Goal: Transaction & Acquisition: Download file/media

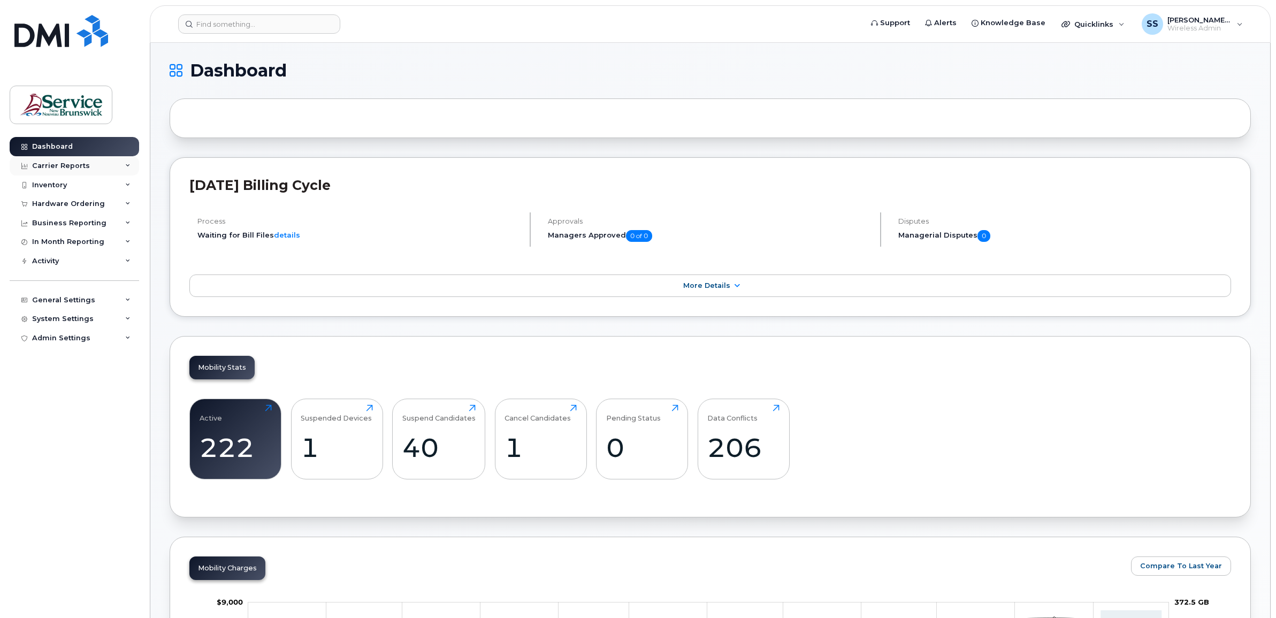
click at [67, 167] on div "Carrier Reports" at bounding box center [61, 166] width 58 height 9
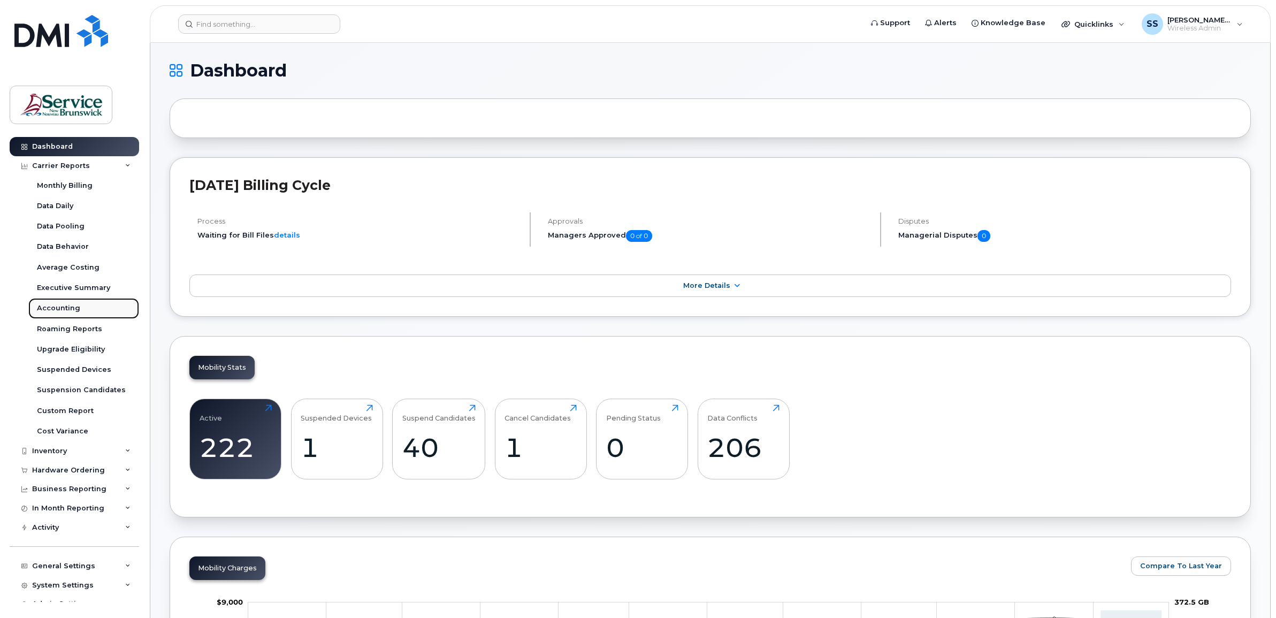
click at [55, 304] on div "Accounting" at bounding box center [58, 308] width 43 height 10
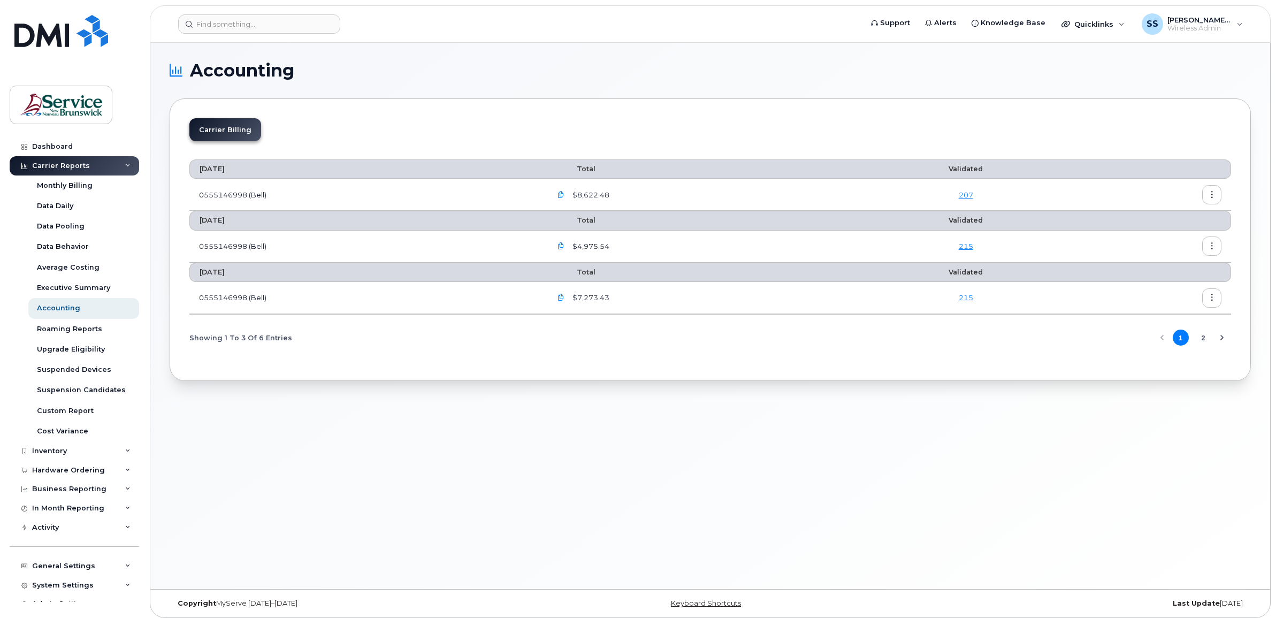
click at [563, 299] on icon "button" at bounding box center [561, 297] width 7 height 7
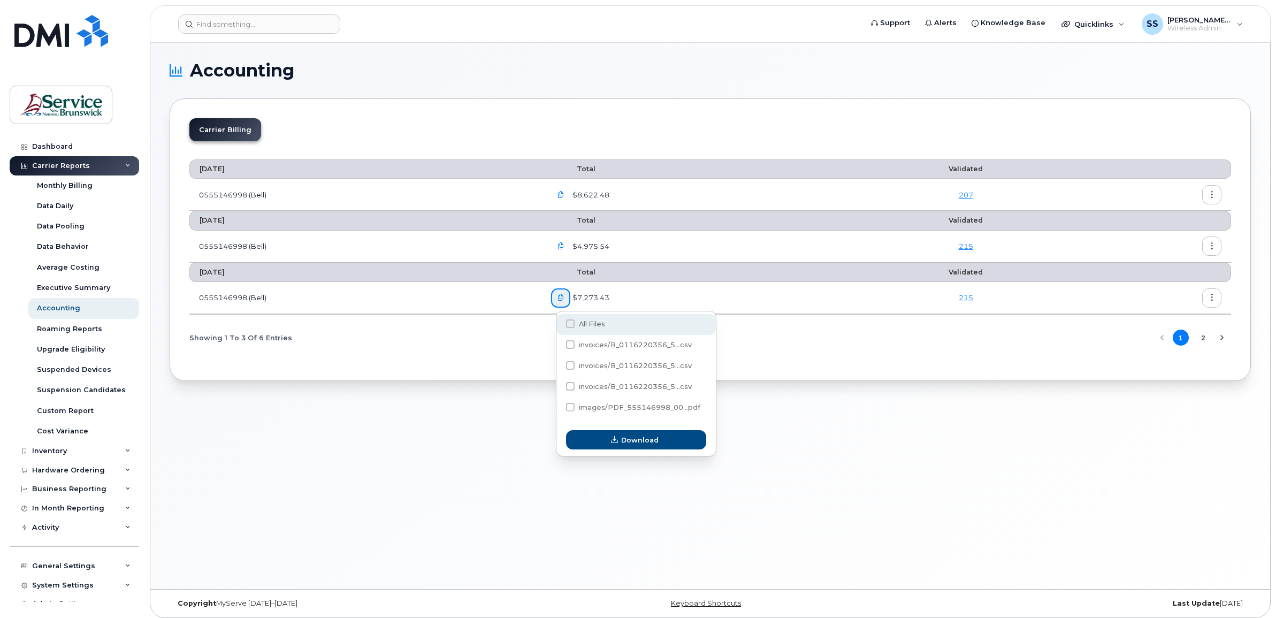
click at [579, 324] on span "All Files" at bounding box center [592, 324] width 26 height 8
click at [559, 324] on input "All Files" at bounding box center [555, 324] width 5 height 5
checkbox input "true"
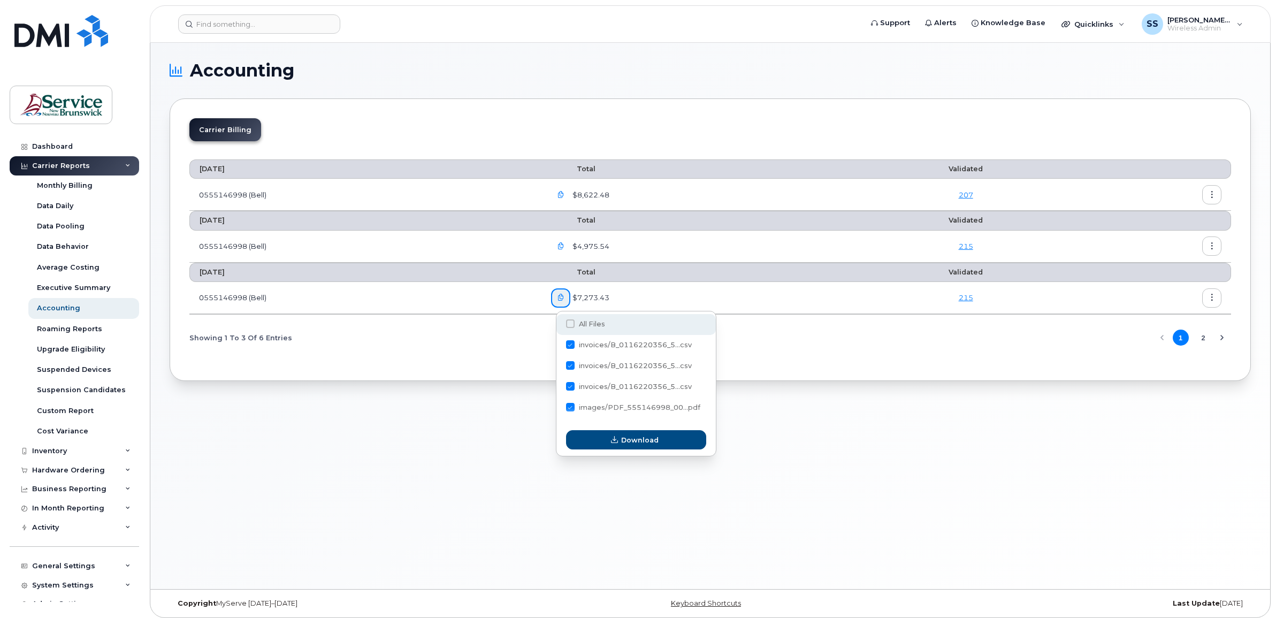
checkbox input "true"
click at [642, 397] on span "Download" at bounding box center [639, 440] width 37 height 10
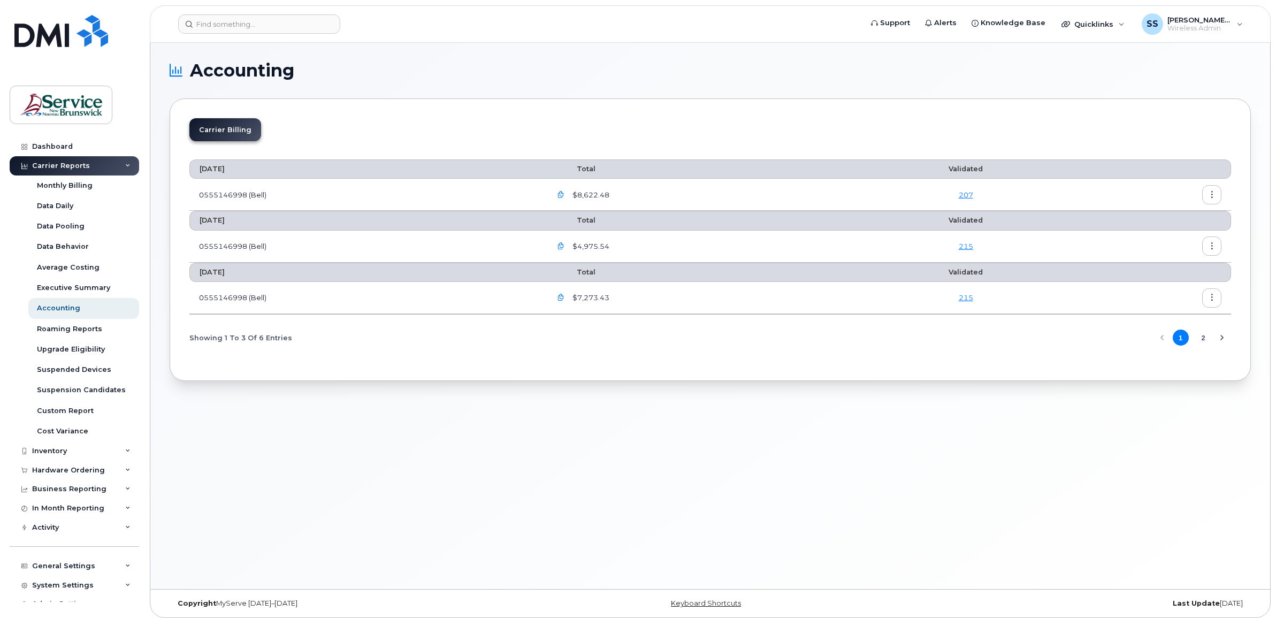
click at [565, 247] on icon "button" at bounding box center [561, 246] width 7 height 7
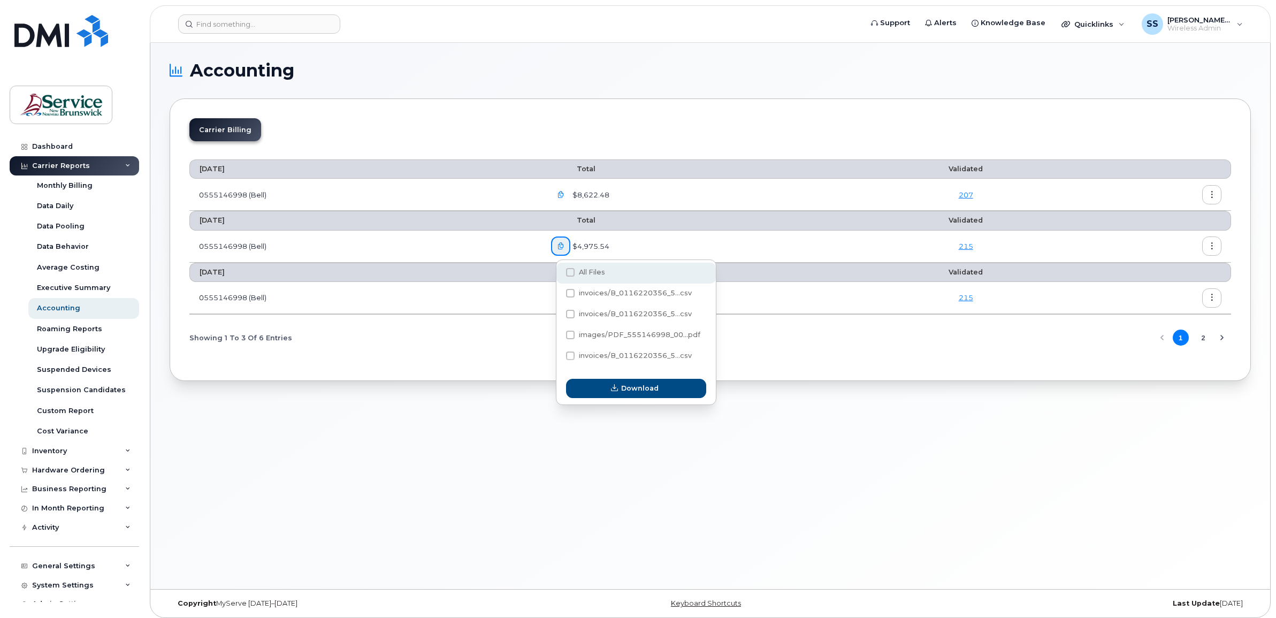
click at [574, 270] on span at bounding box center [570, 272] width 9 height 9
click at [559, 270] on input "All Files" at bounding box center [555, 272] width 5 height 5
checkbox input "true"
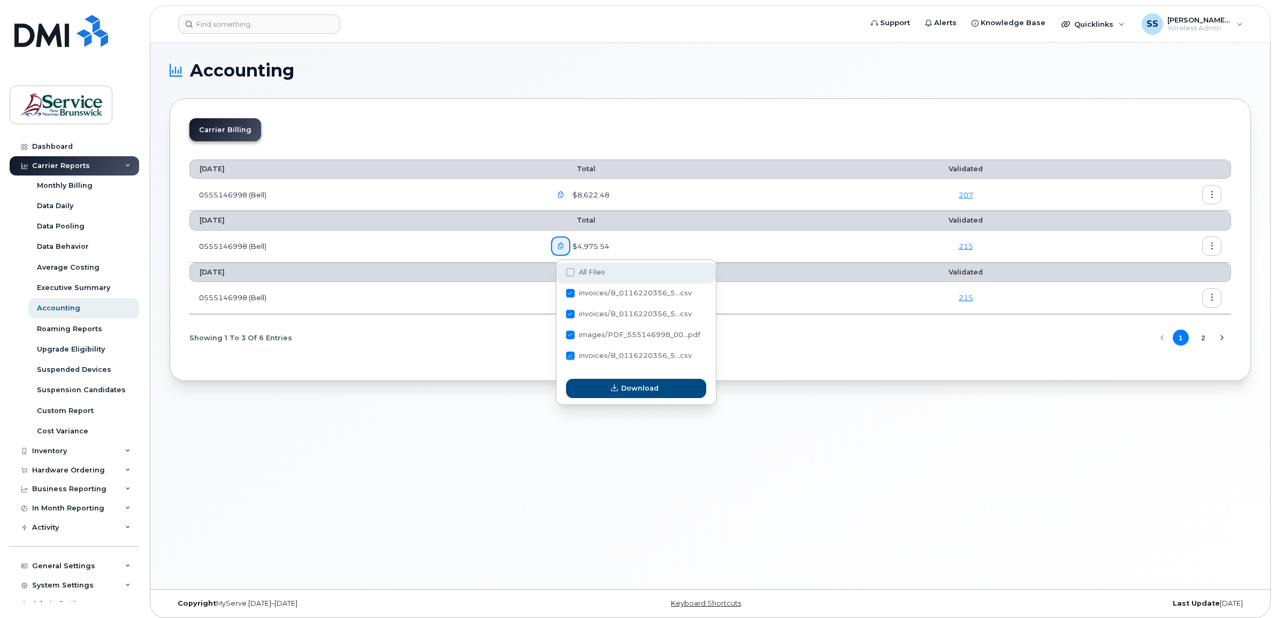
checkbox input "true"
click at [617, 393] on span "button" at bounding box center [614, 388] width 10 height 10
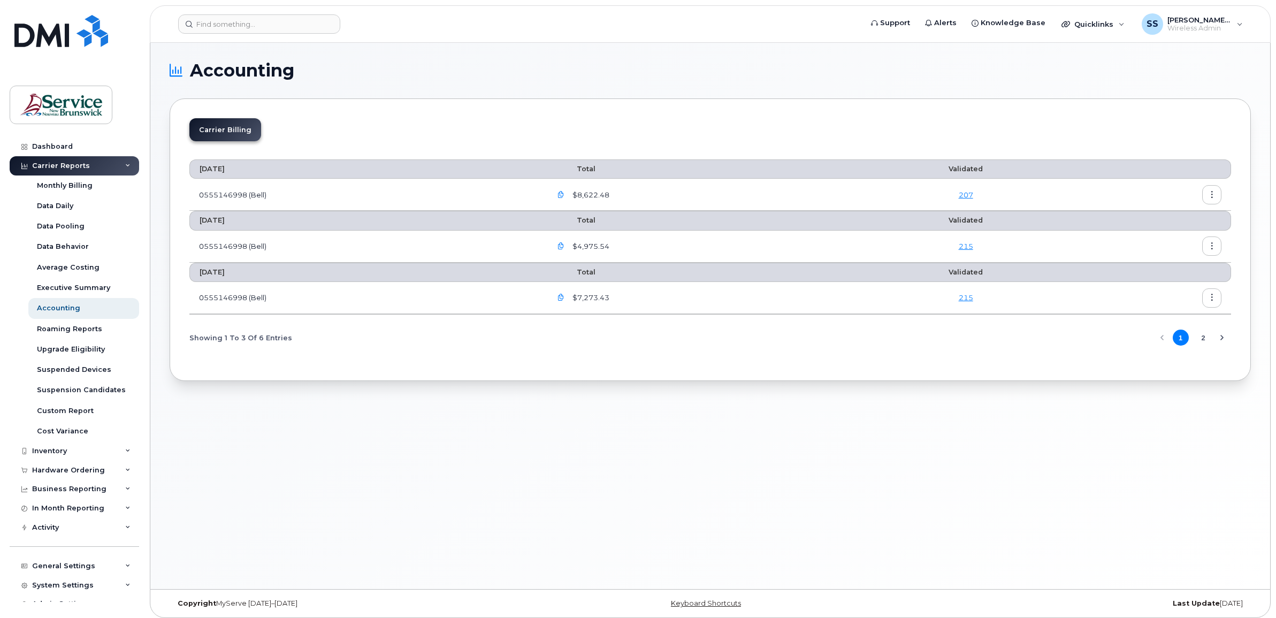
click at [565, 193] on icon "button" at bounding box center [561, 195] width 7 height 7
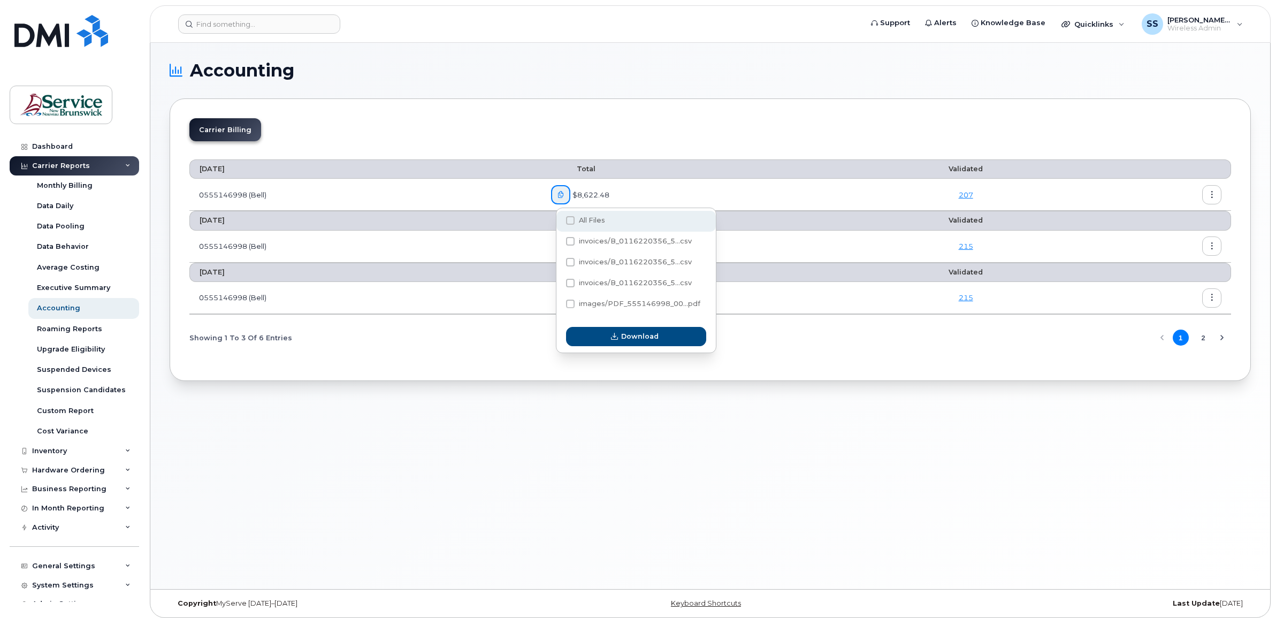
click at [582, 215] on div "All Files" at bounding box center [636, 221] width 159 height 21
checkbox input "true"
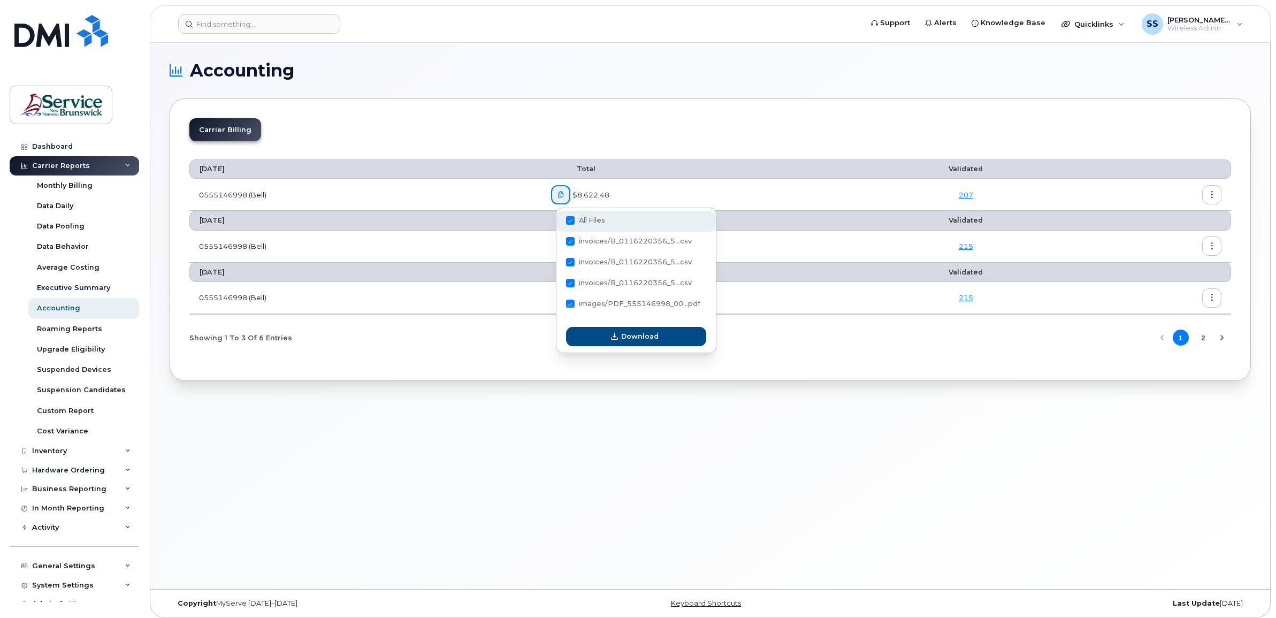
checkbox input "true"
click at [657, 341] on span "Download" at bounding box center [639, 336] width 37 height 10
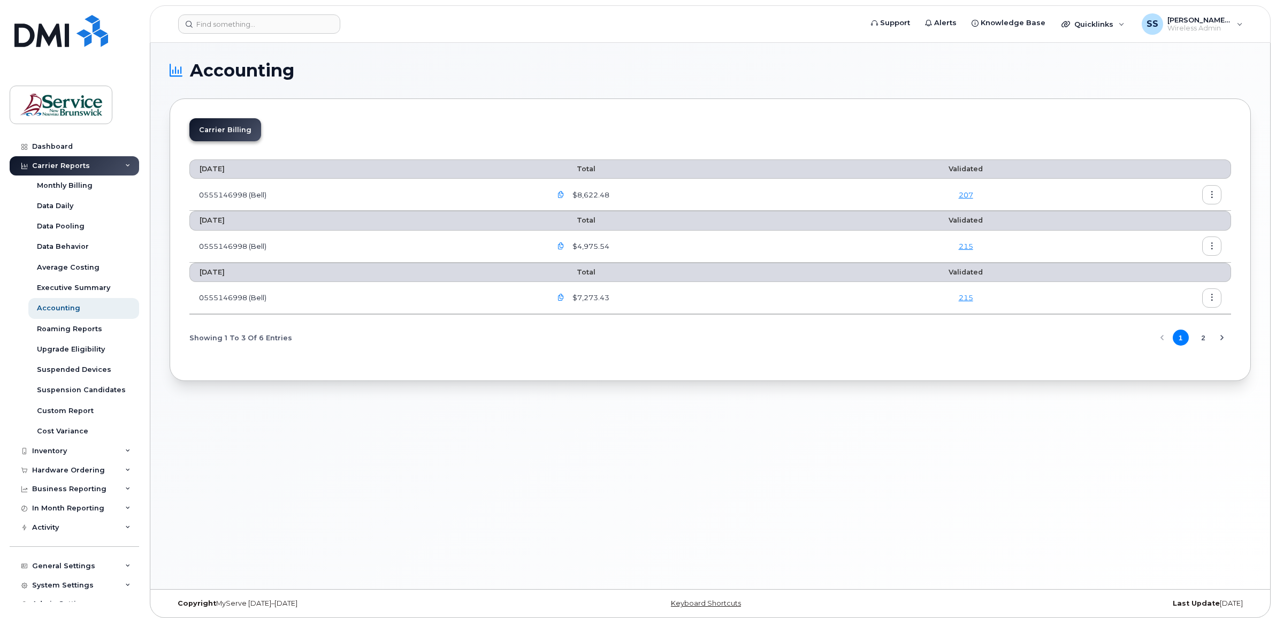
click at [565, 247] on icon "button" at bounding box center [561, 246] width 7 height 7
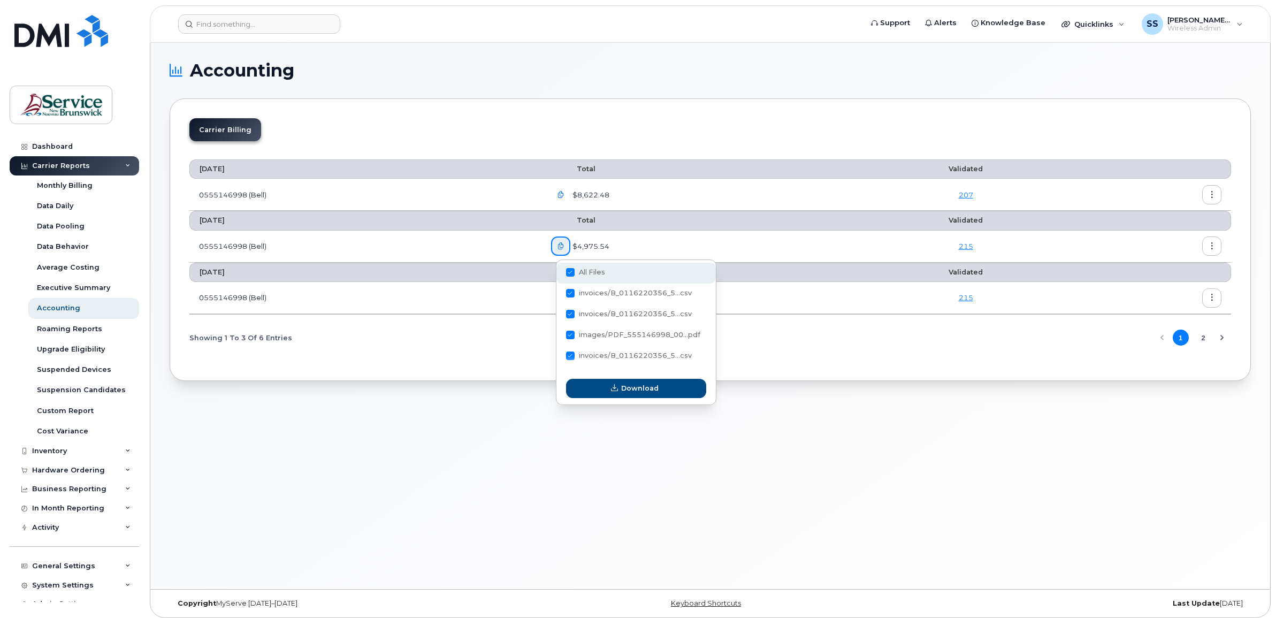
click at [574, 277] on div "All Files" at bounding box center [636, 273] width 159 height 21
checkbox input "false"
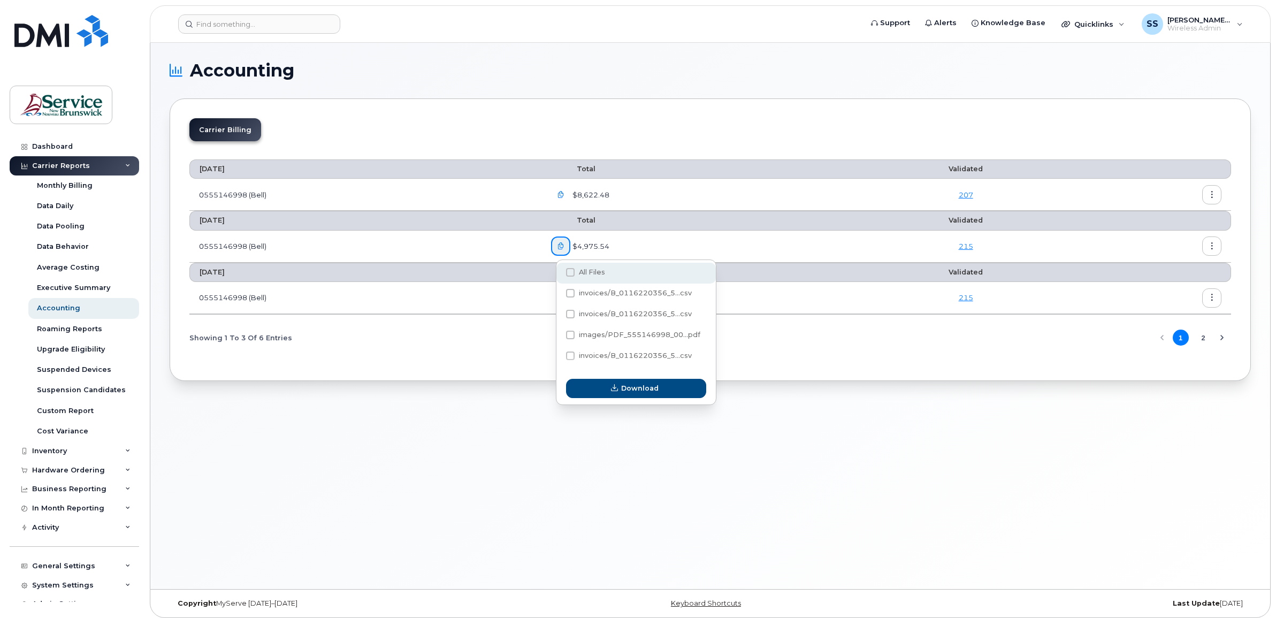
checkbox input "false"
click at [583, 268] on span "All Files" at bounding box center [592, 272] width 26 height 8
click at [559, 270] on input "All Files" at bounding box center [555, 272] width 5 height 5
checkbox input "true"
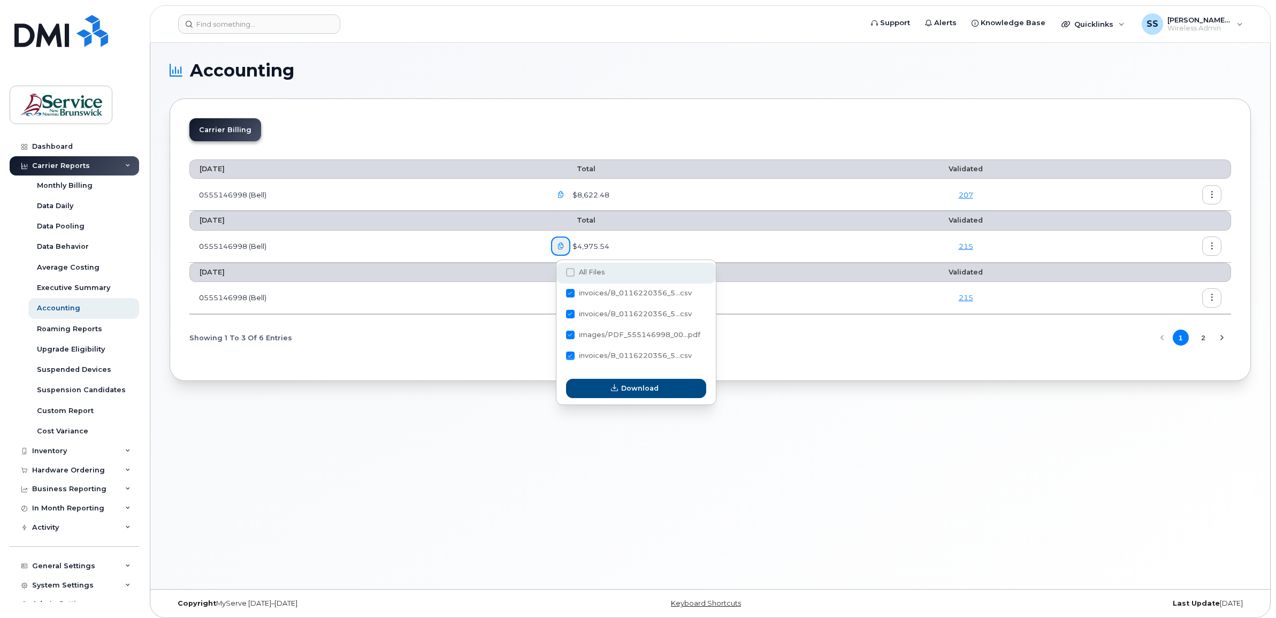
checkbox input "true"
click at [659, 394] on button "Download" at bounding box center [636, 388] width 140 height 19
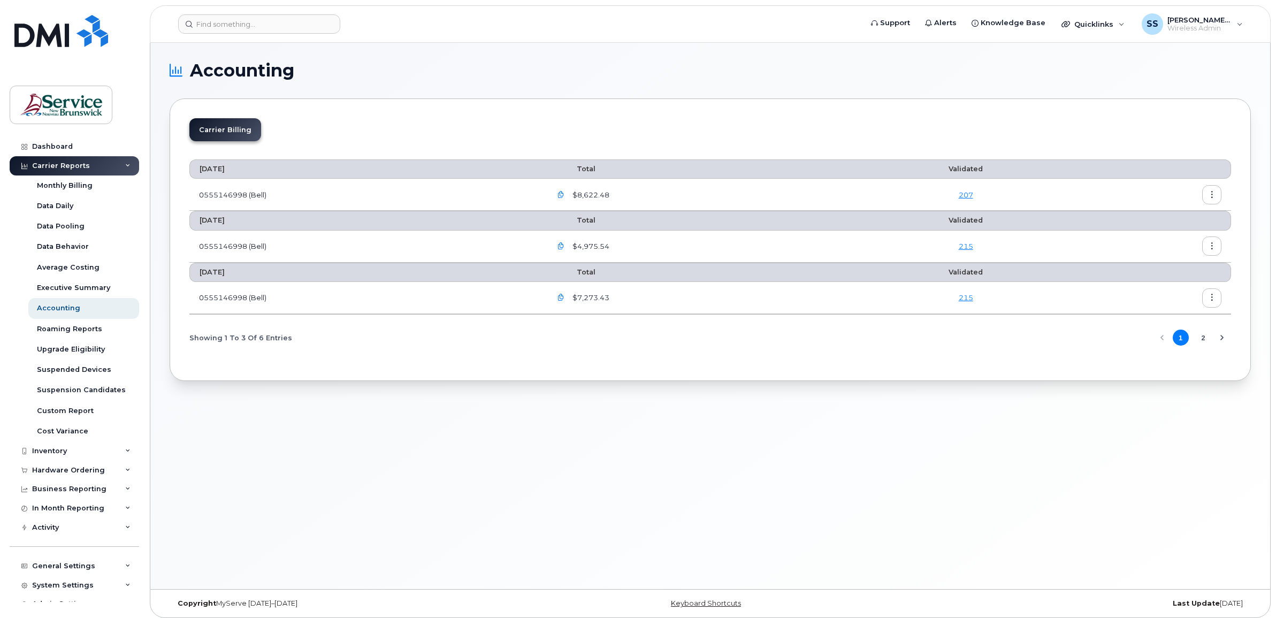
click at [563, 298] on icon "button" at bounding box center [561, 297] width 7 height 7
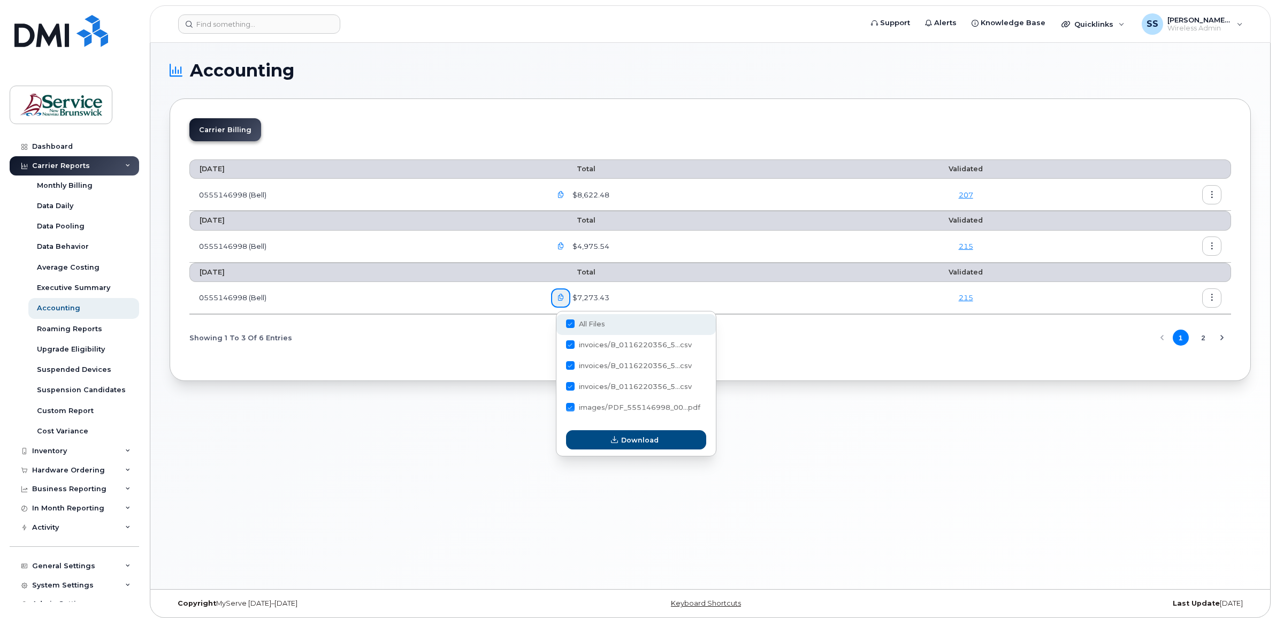
click at [595, 324] on span "All Files" at bounding box center [592, 324] width 26 height 8
click at [559, 324] on input "All Files" at bounding box center [555, 324] width 5 height 5
checkbox input "false"
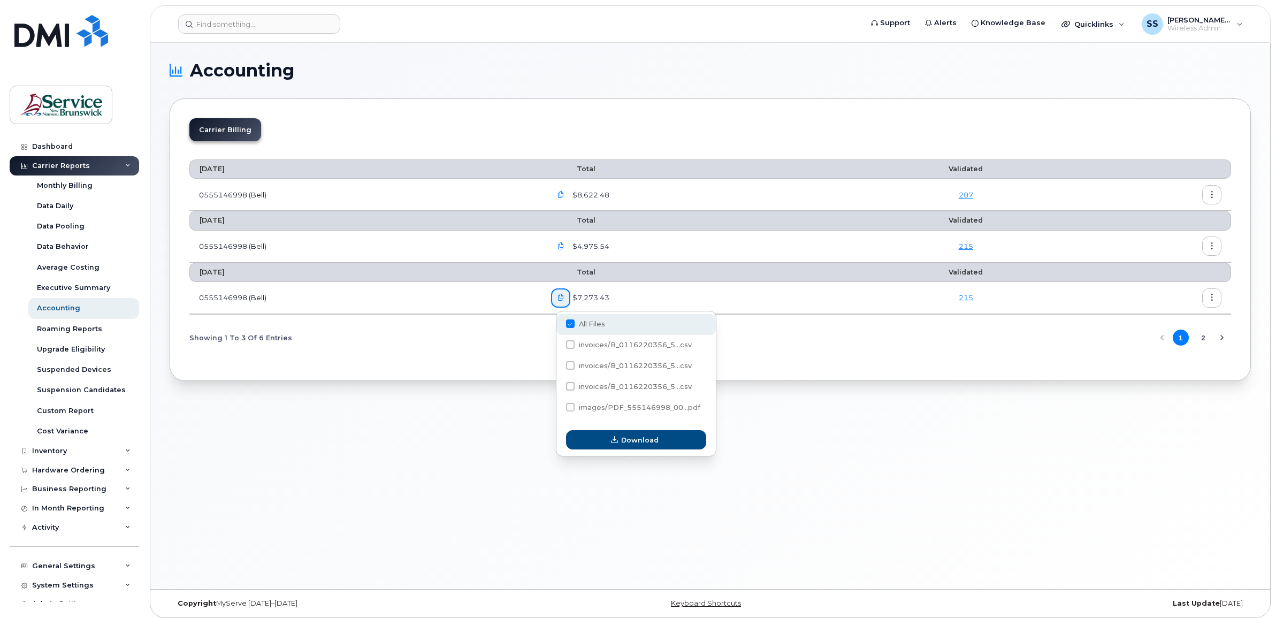
checkbox input "false"
click at [595, 324] on span "All Files" at bounding box center [592, 324] width 26 height 8
click at [559, 324] on input "All Files" at bounding box center [555, 324] width 5 height 5
checkbox input "true"
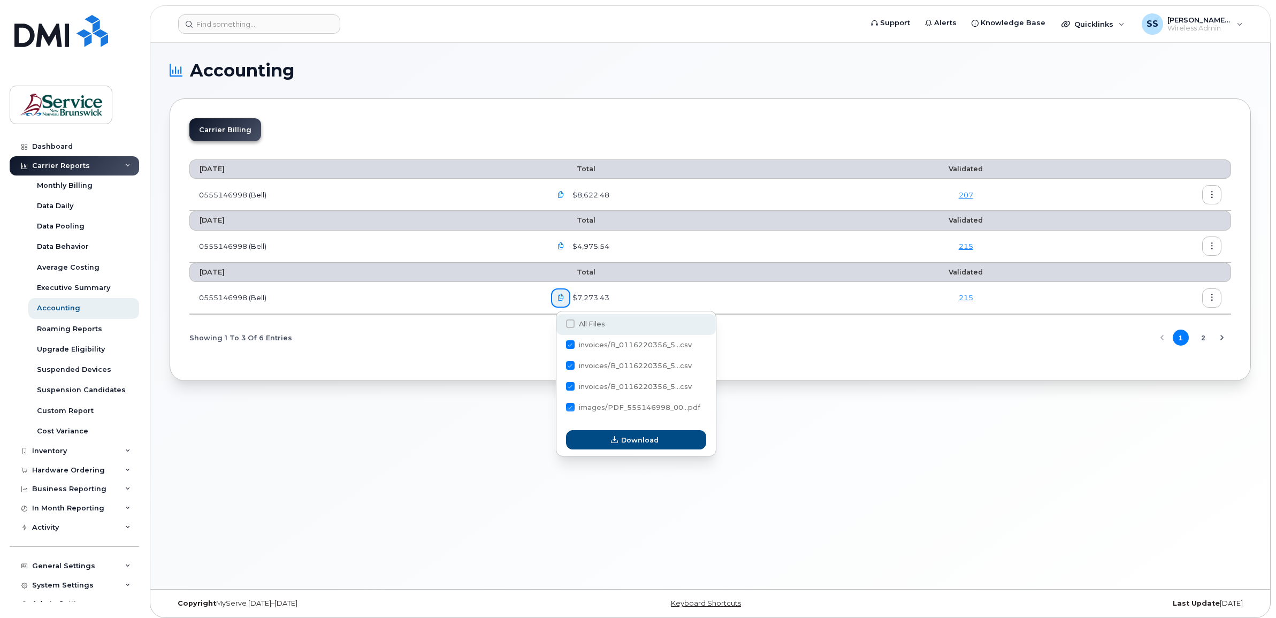
checkbox input "true"
click at [635, 397] on span "Download" at bounding box center [639, 440] width 37 height 10
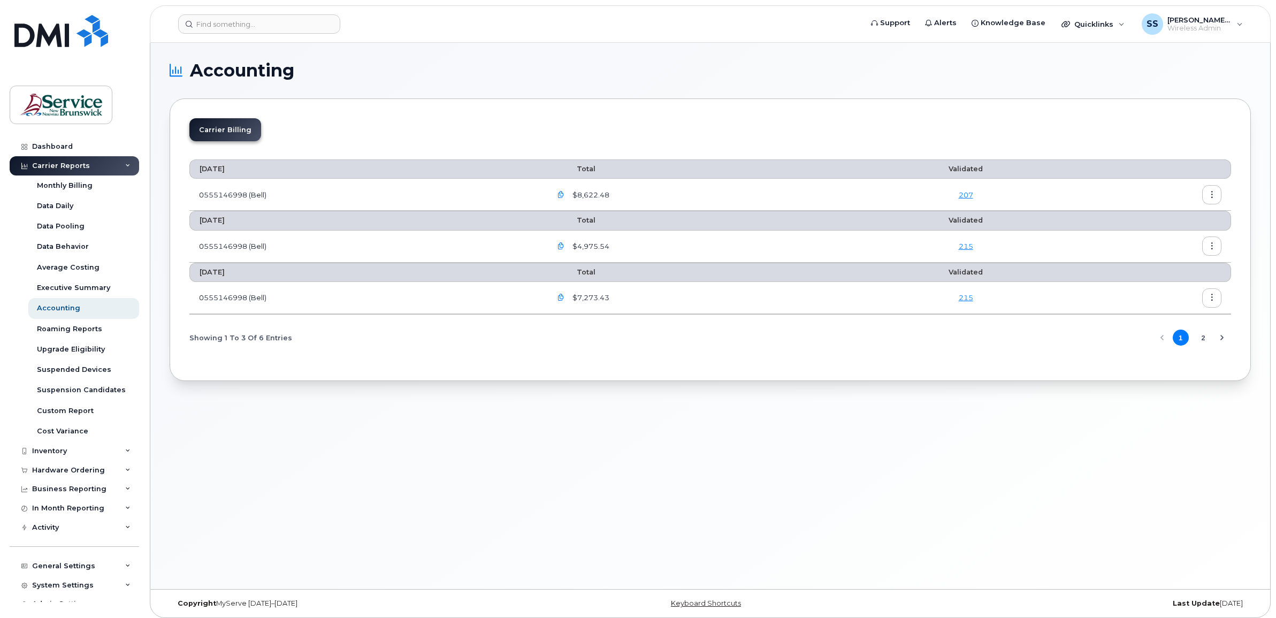
click at [565, 297] on icon "button" at bounding box center [561, 297] width 7 height 7
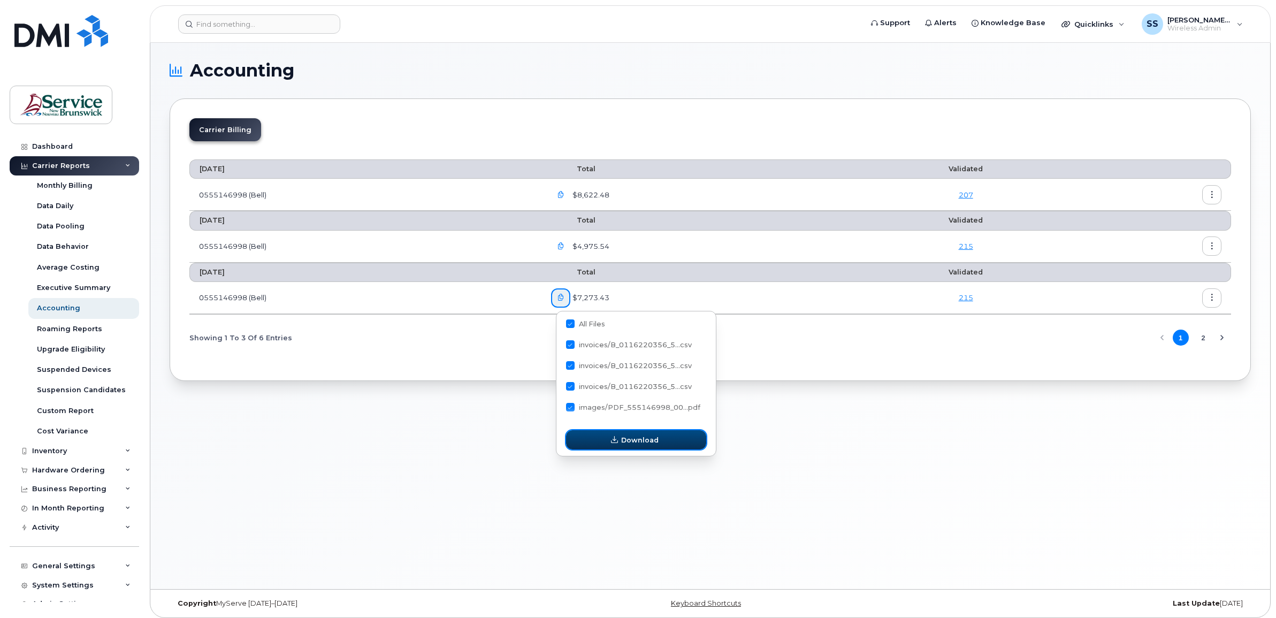
click at [653, 397] on span "Download" at bounding box center [639, 440] width 37 height 10
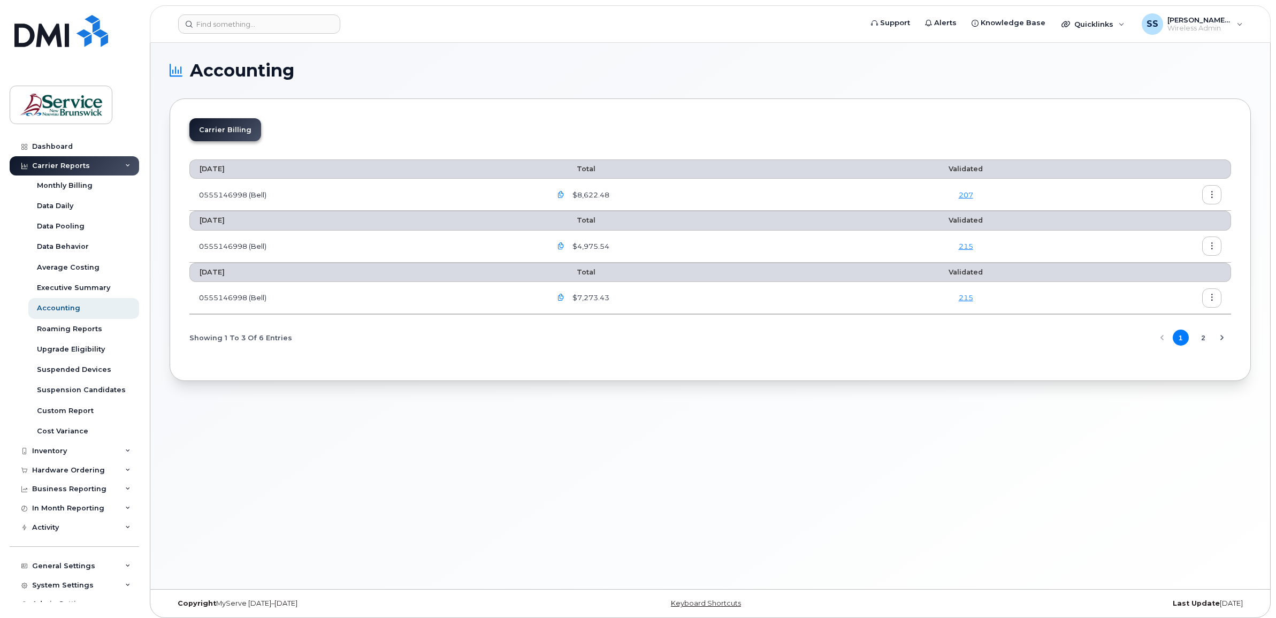
click at [664, 343] on button "2" at bounding box center [1203, 338] width 16 height 16
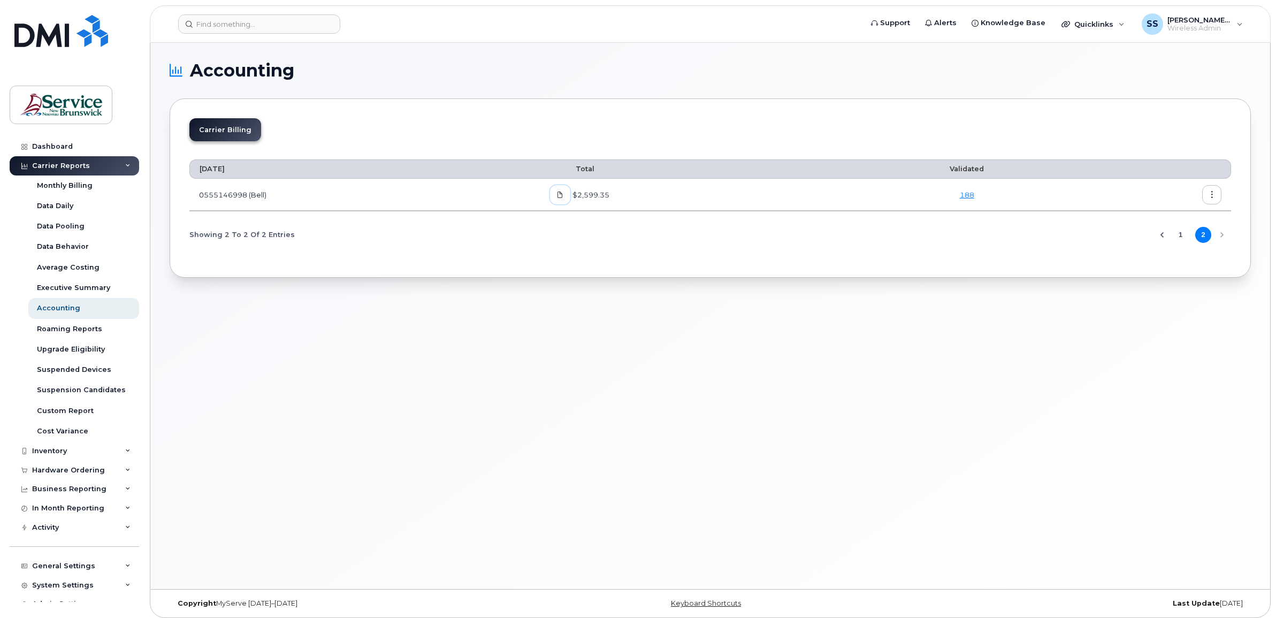
click at [562, 194] on icon at bounding box center [560, 195] width 6 height 6
click at [664, 204] on div "$2,599.35" at bounding box center [699, 194] width 299 height 19
click at [664, 199] on link "188" at bounding box center [967, 194] width 14 height 9
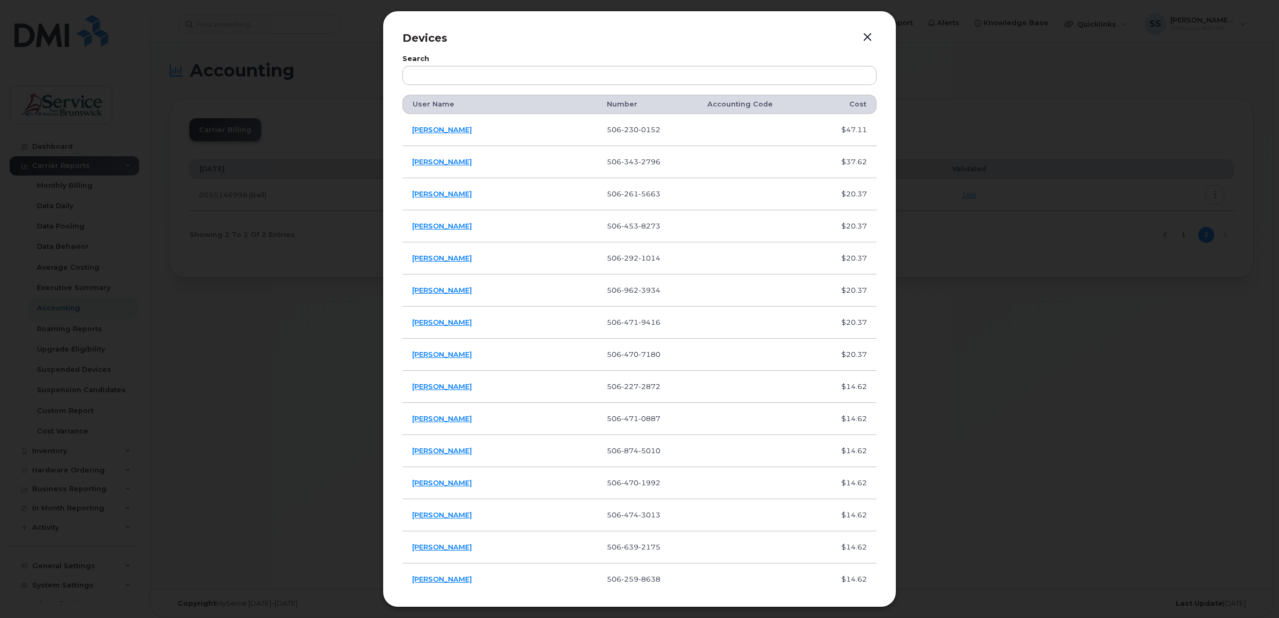
click at [664, 40] on button "button" at bounding box center [867, 37] width 16 height 15
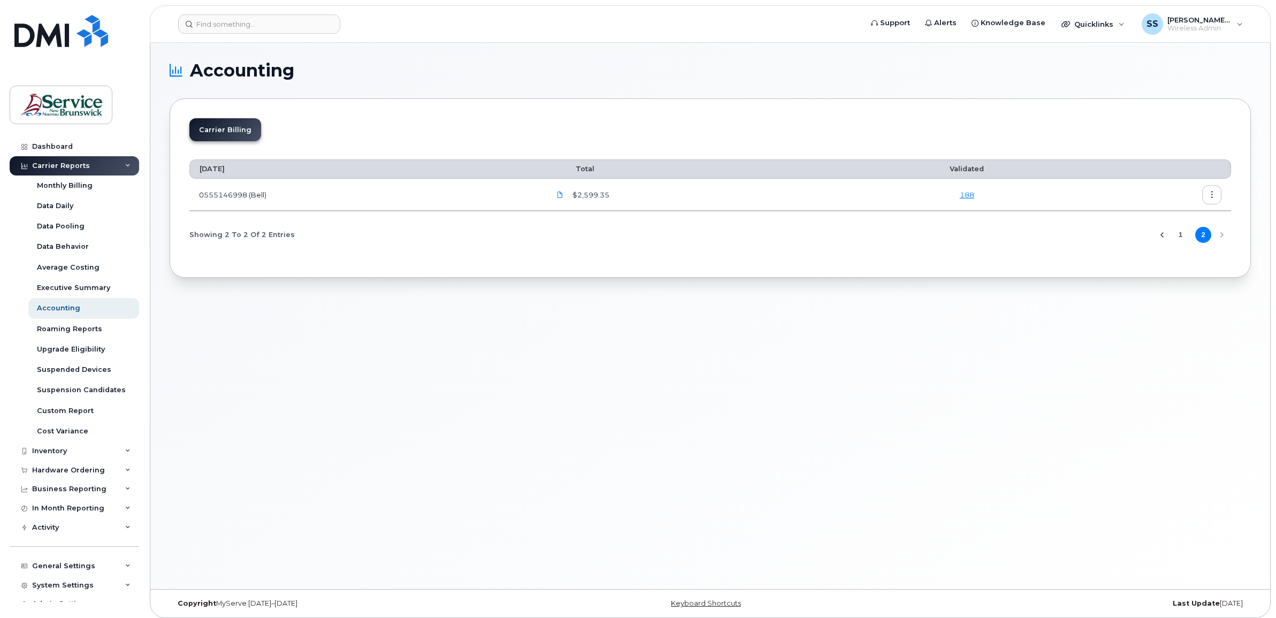
click at [664, 197] on button "button" at bounding box center [1211, 194] width 19 height 19
click at [664, 217] on span "Details" at bounding box center [1156, 219] width 29 height 10
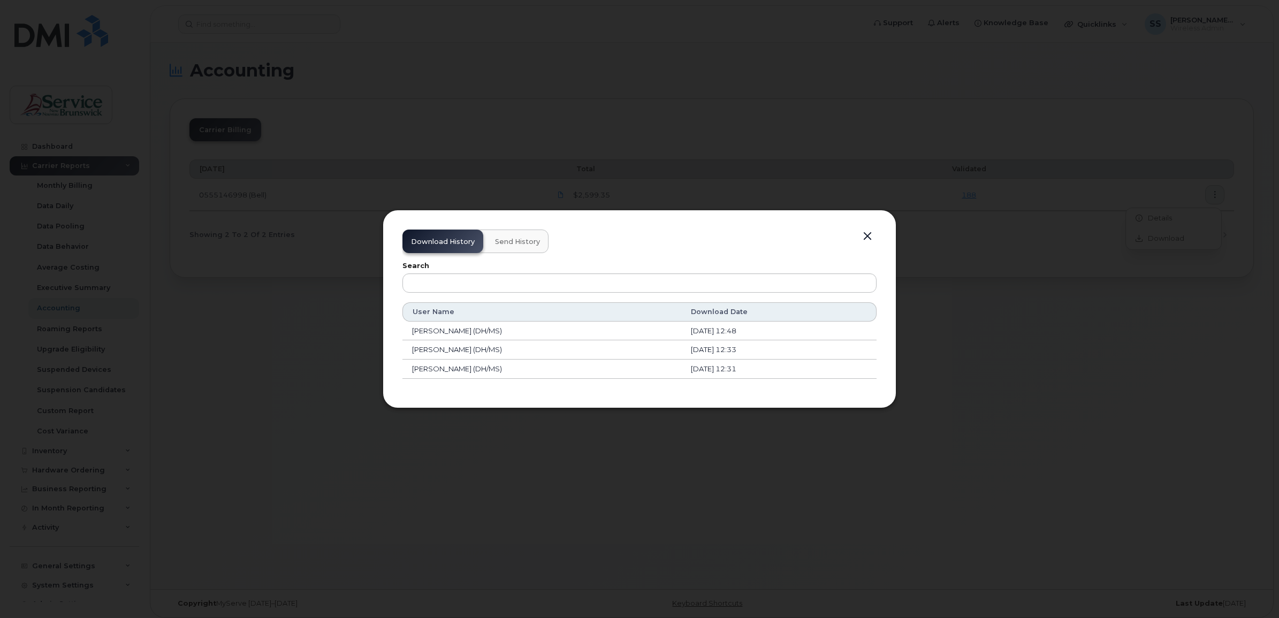
click at [664, 240] on button "button" at bounding box center [867, 236] width 16 height 15
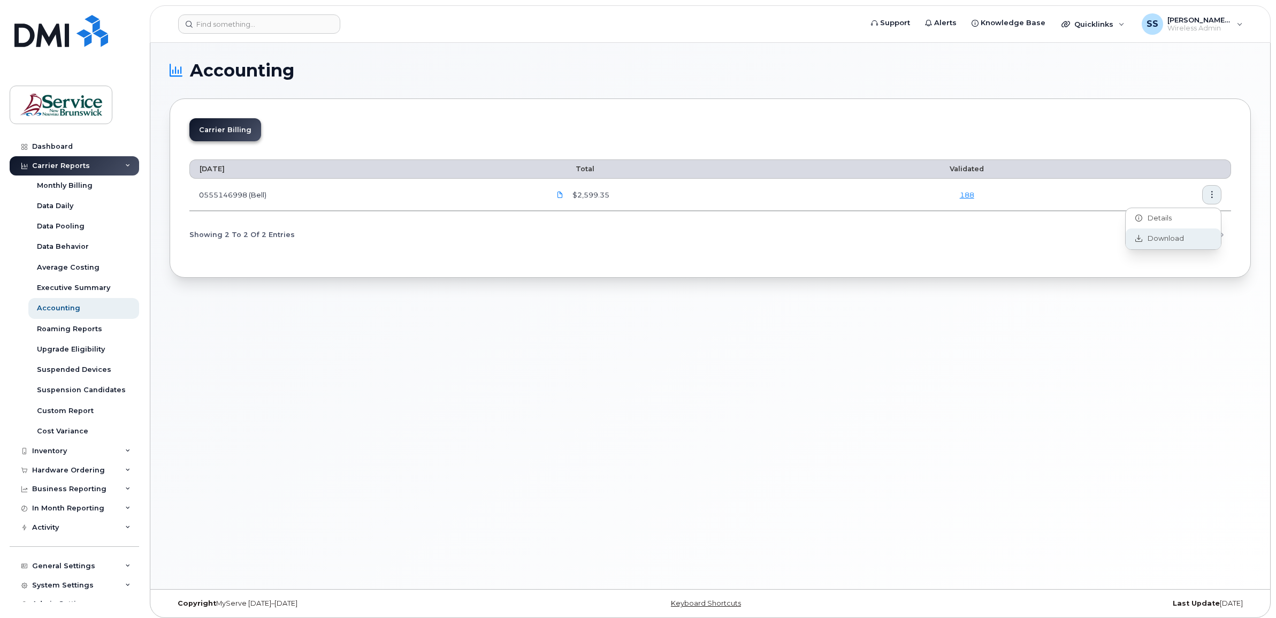
click at [664, 241] on span "Download" at bounding box center [1163, 239] width 42 height 10
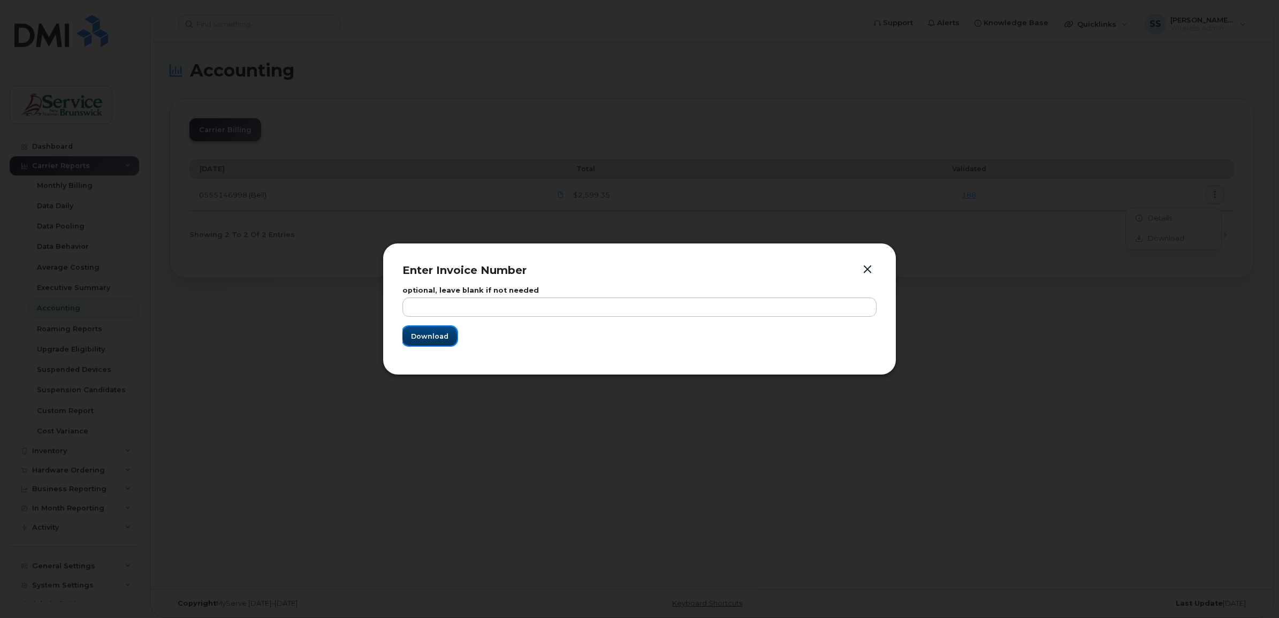
click at [436, 336] on span "Download" at bounding box center [429, 336] width 37 height 10
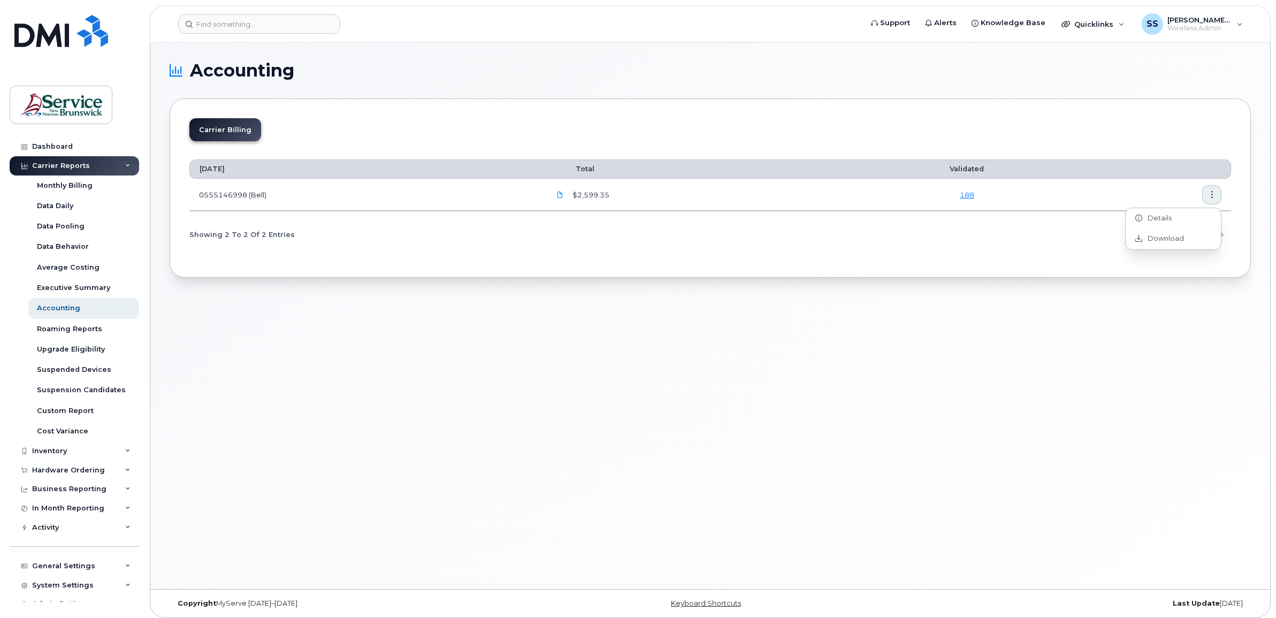
click at [664, 348] on div "Accounting Carrier Billing [DATE] Total Validated 0555146998 (Bell) $2,599.35 1…" at bounding box center [710, 316] width 1120 height 546
click at [664, 237] on icon "Previous Page" at bounding box center [1162, 235] width 9 height 9
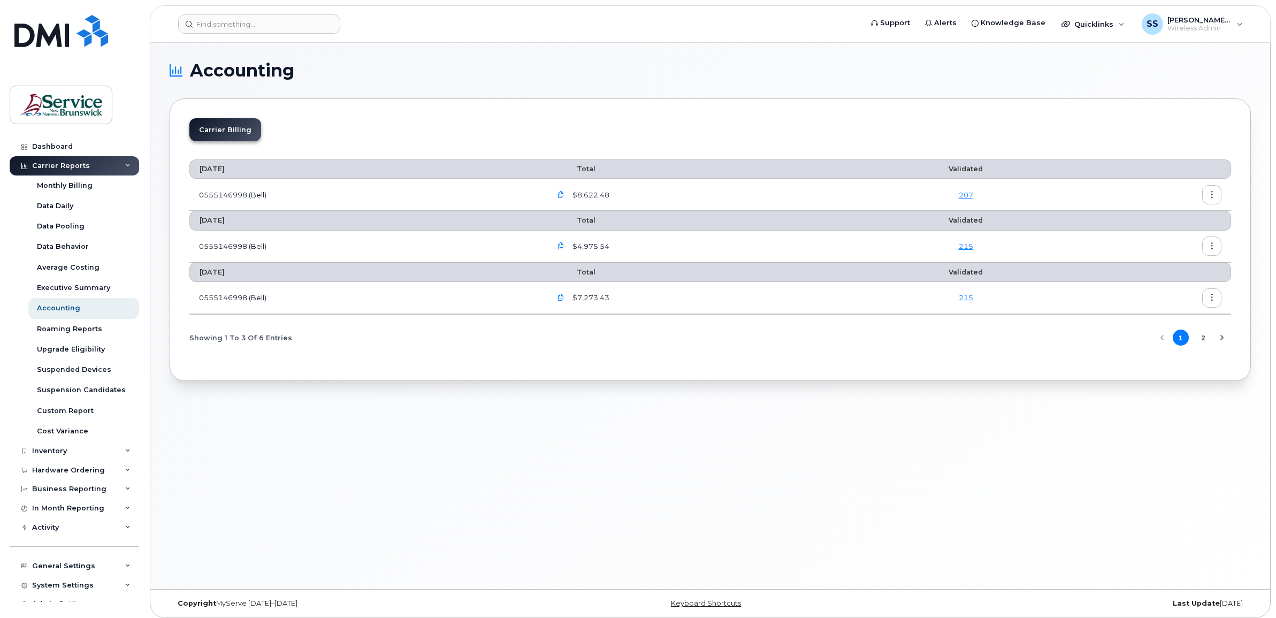
click at [293, 397] on div "Accounting Carrier Billing [DATE] Total Validated 0555146998 (Bell) $8,622.48 2…" at bounding box center [710, 316] width 1120 height 546
click at [565, 247] on icon "button" at bounding box center [561, 246] width 7 height 7
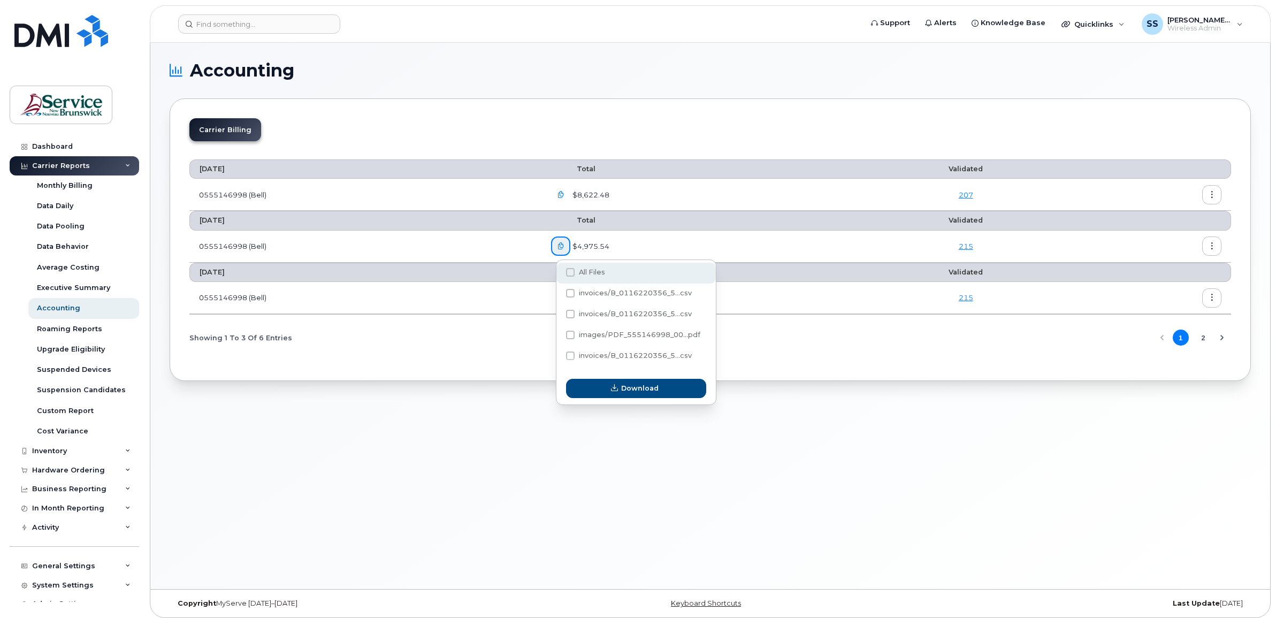
click at [571, 268] on span at bounding box center [570, 272] width 9 height 9
click at [559, 270] on input "All Files" at bounding box center [555, 272] width 5 height 5
checkbox input "true"
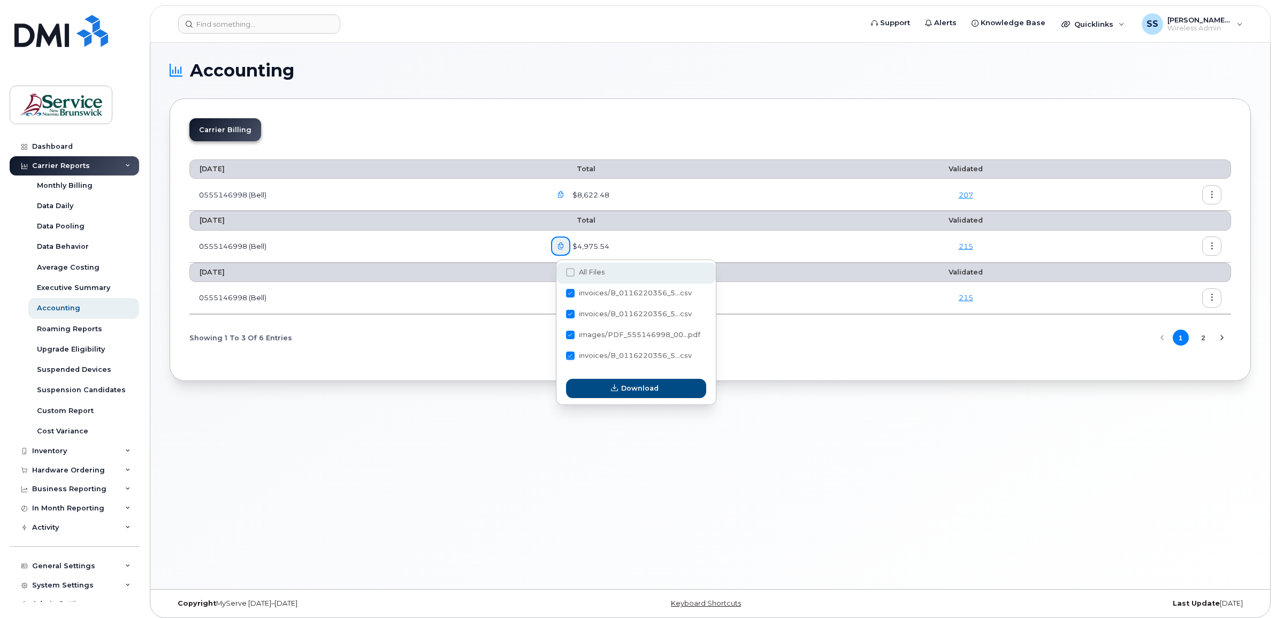
checkbox input "true"
click at [626, 393] on span "Download" at bounding box center [639, 388] width 37 height 10
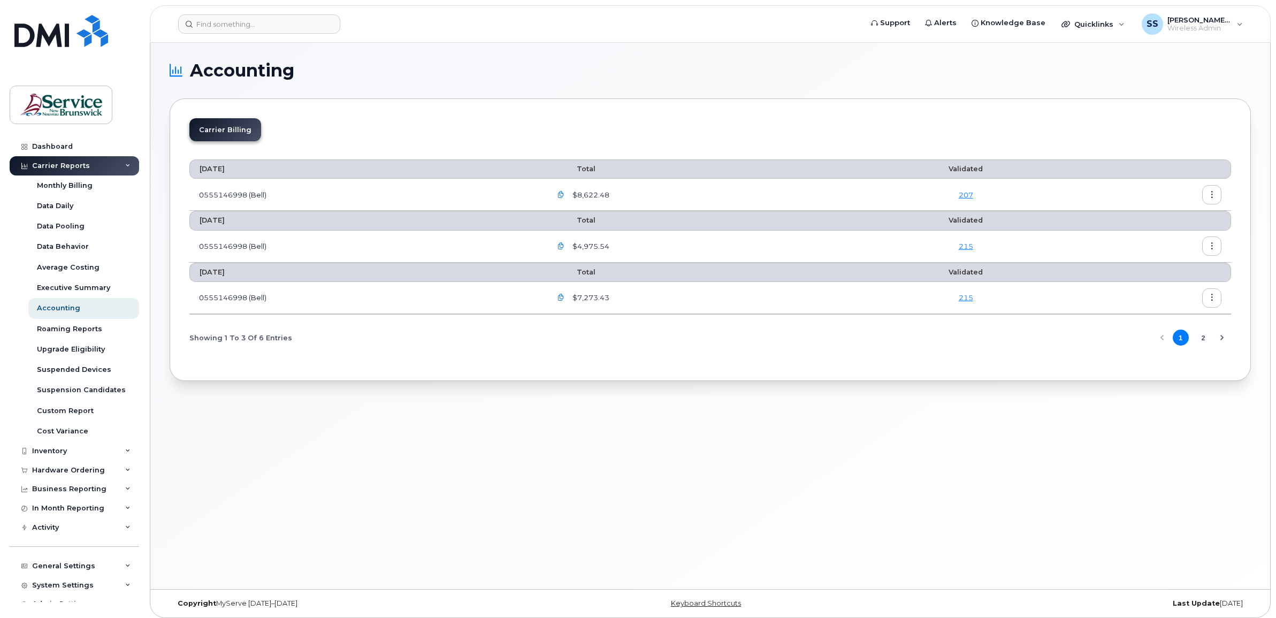
click at [565, 197] on icon "button" at bounding box center [561, 195] width 7 height 7
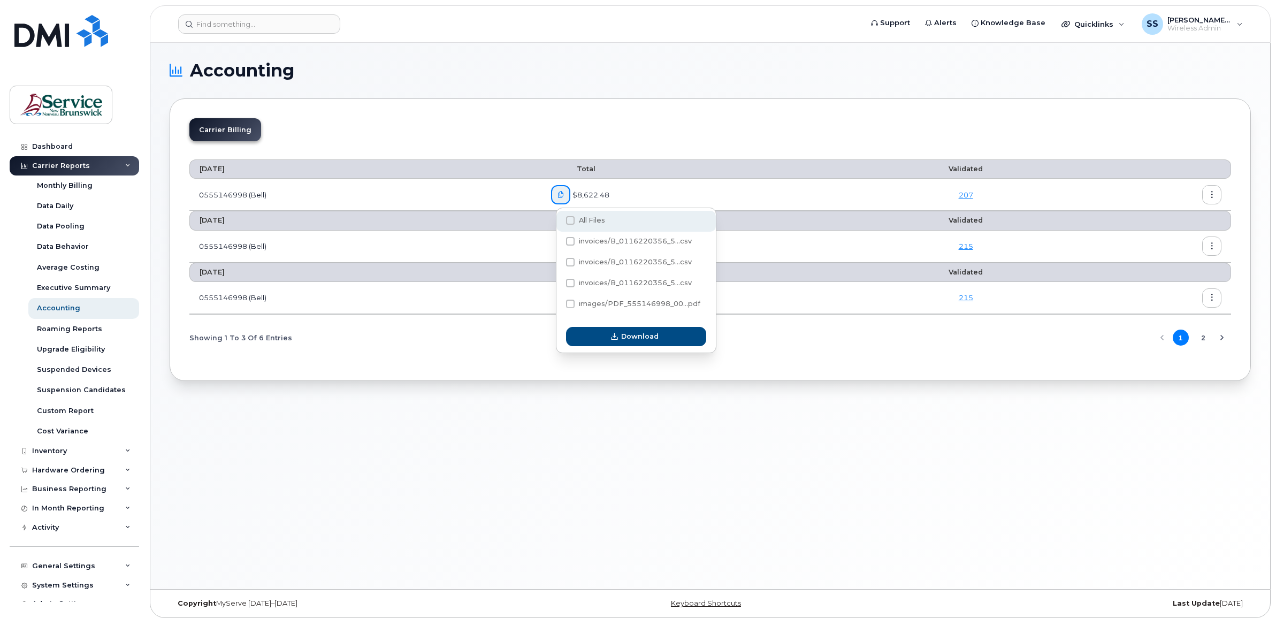
click at [582, 220] on span "All Files" at bounding box center [592, 220] width 26 height 8
click at [559, 220] on input "All Files" at bounding box center [555, 220] width 5 height 5
checkbox input "true"
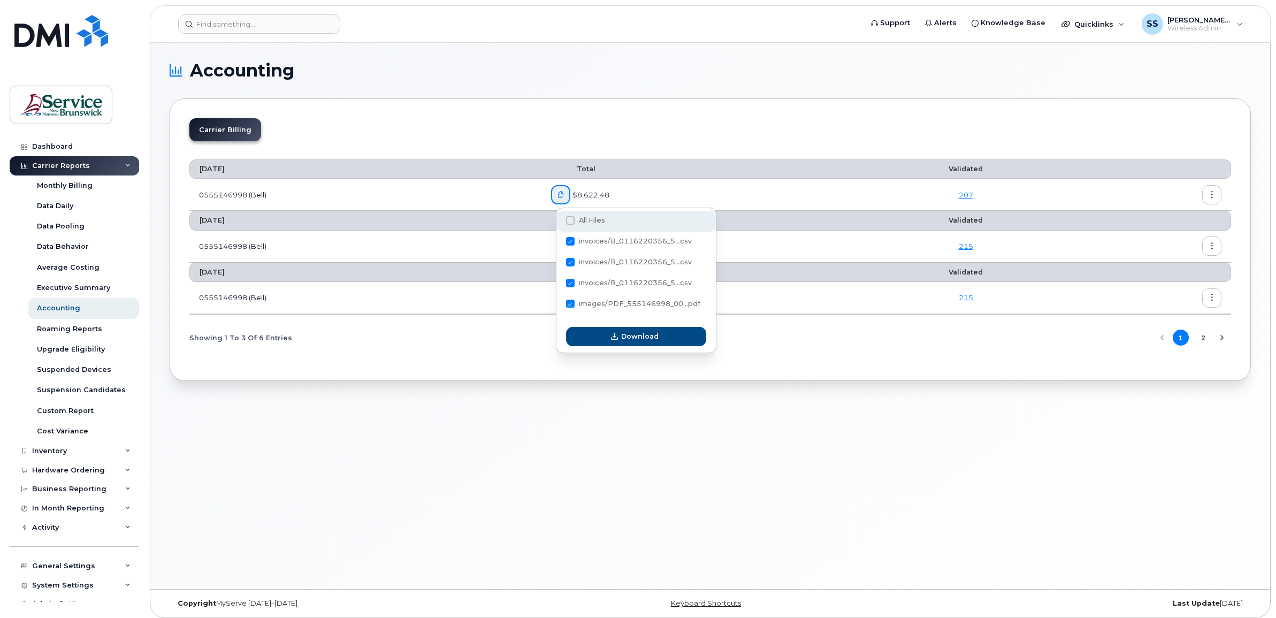
checkbox input "true"
click at [596, 346] on button "Download" at bounding box center [636, 336] width 140 height 19
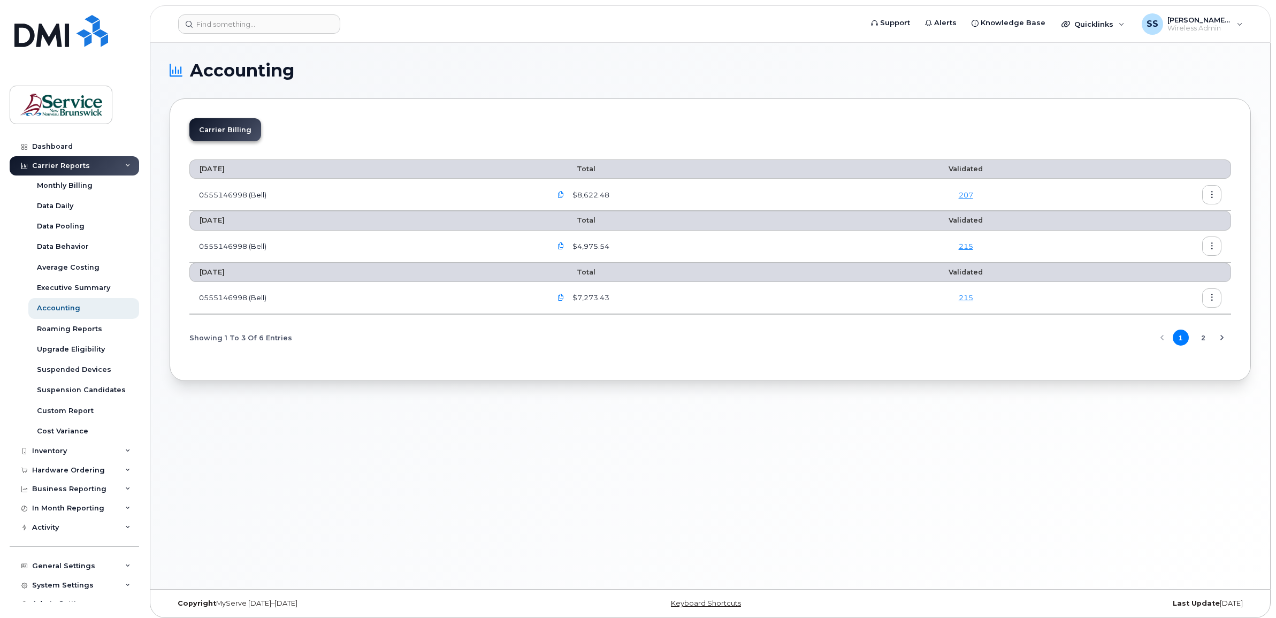
click at [664, 397] on div "Accounting Carrier Billing [DATE] Total Validated 0555146998 (Bell) $8,622.48 2…" at bounding box center [710, 316] width 1120 height 546
click at [664, 193] on button "button" at bounding box center [1211, 194] width 19 height 19
click at [664, 239] on span "Download" at bounding box center [1163, 239] width 42 height 10
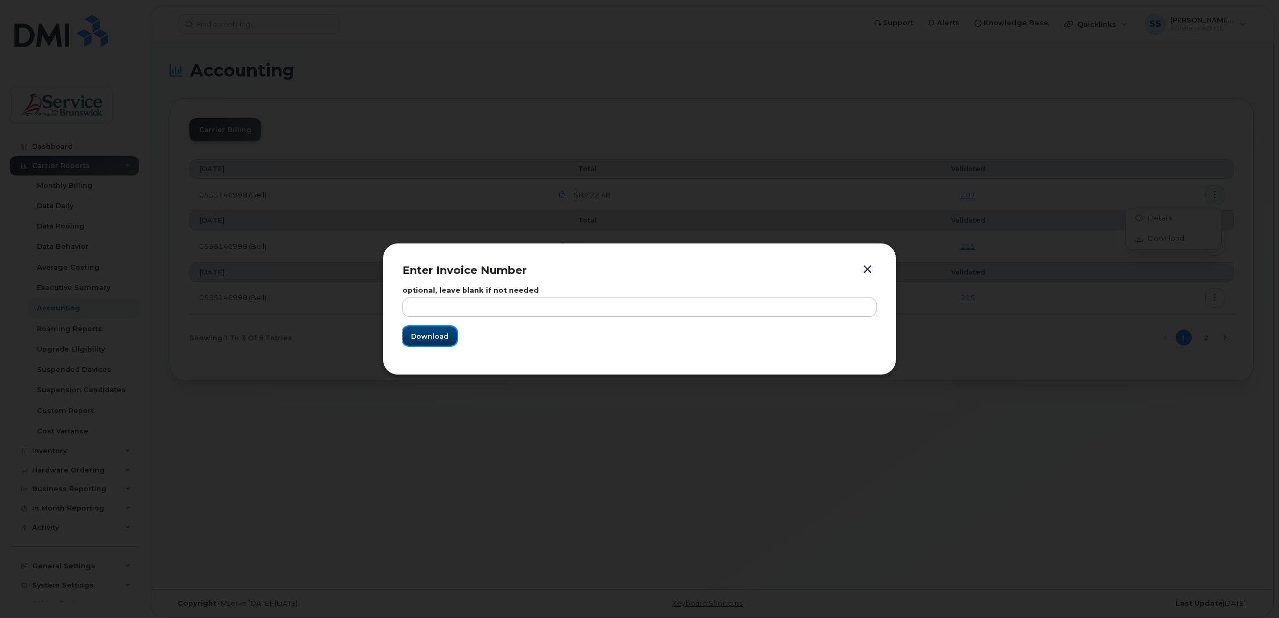
click at [431, 335] on span "Download" at bounding box center [429, 336] width 37 height 10
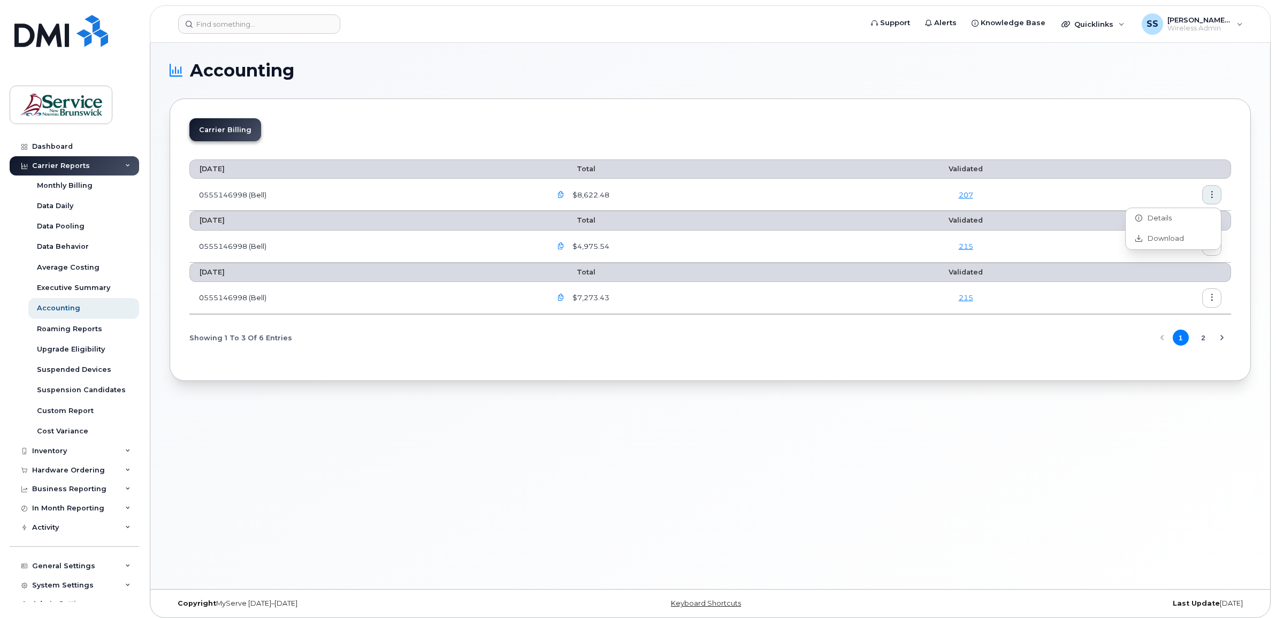
click at [664, 354] on div "[DATE] Total Validated 0555146998 (Bell) $8,622.48 207 [DATE] Total Validated 0…" at bounding box center [710, 255] width 1042 height 211
click at [565, 196] on icon "button" at bounding box center [561, 195] width 7 height 7
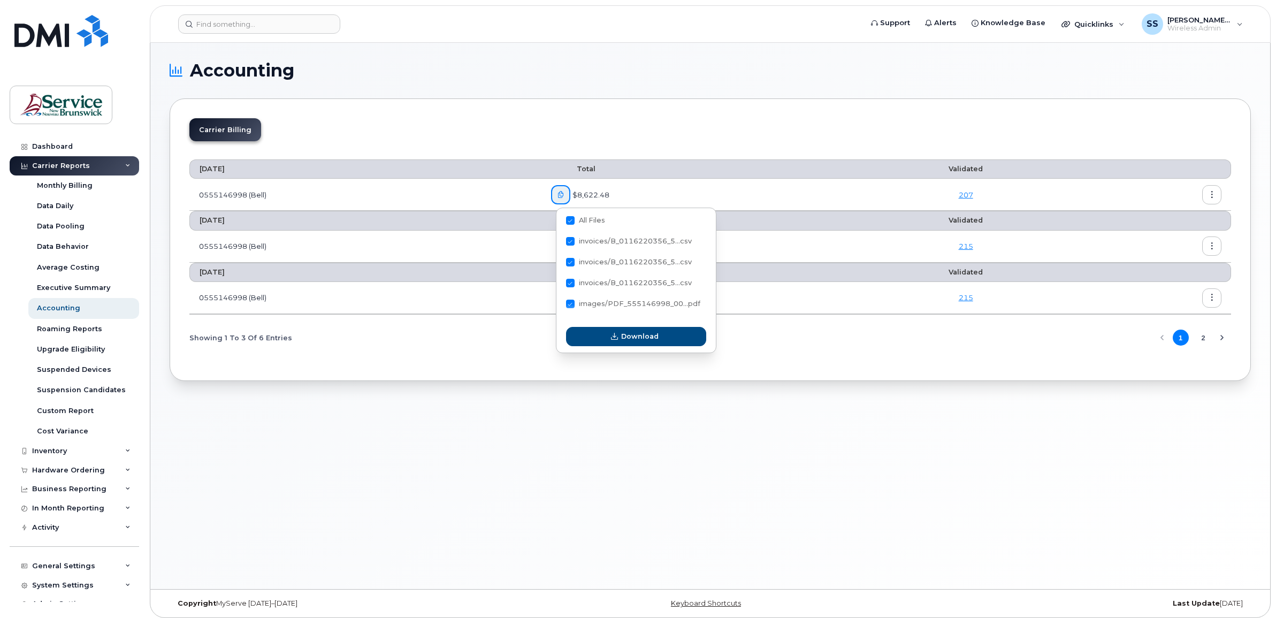
click at [578, 209] on div "All Files invoices/B_0116220356_5...csv invoices/B_0116220356_5...csv invoices/…" at bounding box center [636, 264] width 159 height 112
click at [571, 218] on span at bounding box center [570, 220] width 9 height 9
click at [559, 218] on input "All Files" at bounding box center [555, 220] width 5 height 5
checkbox input "false"
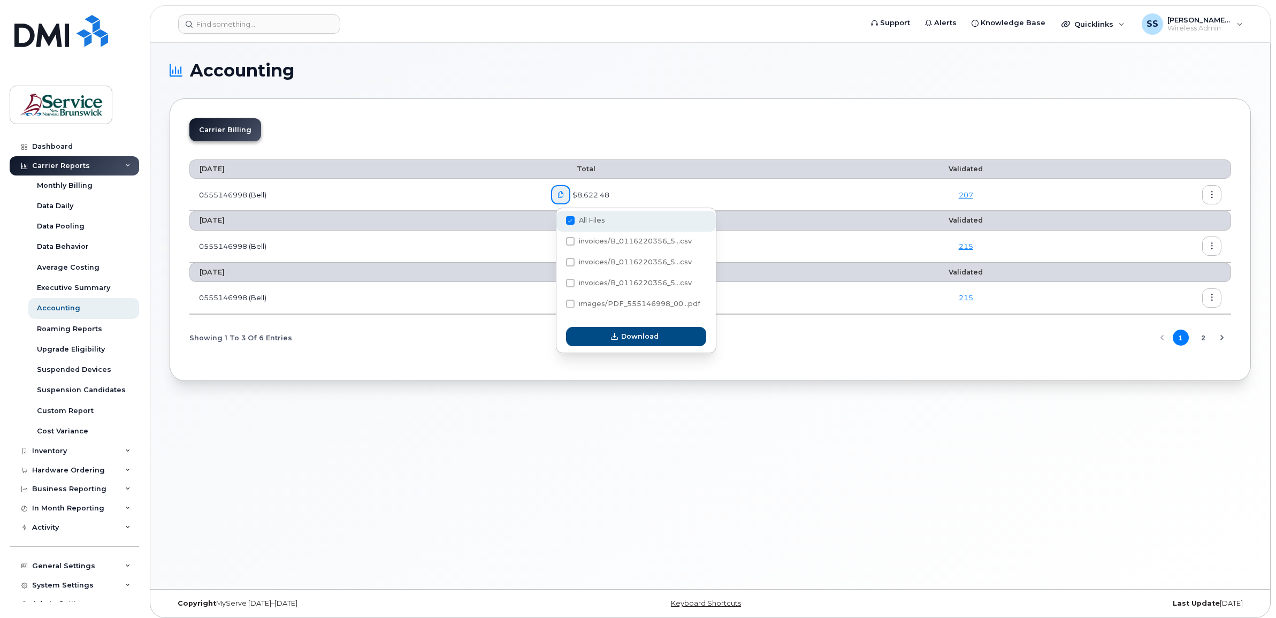
checkbox input "false"
click at [626, 242] on span "invoices/B_0116220356_5...csv" at bounding box center [635, 241] width 113 height 8
click at [559, 242] on input "invoices/B_0116220356_5...csv" at bounding box center [555, 241] width 5 height 5
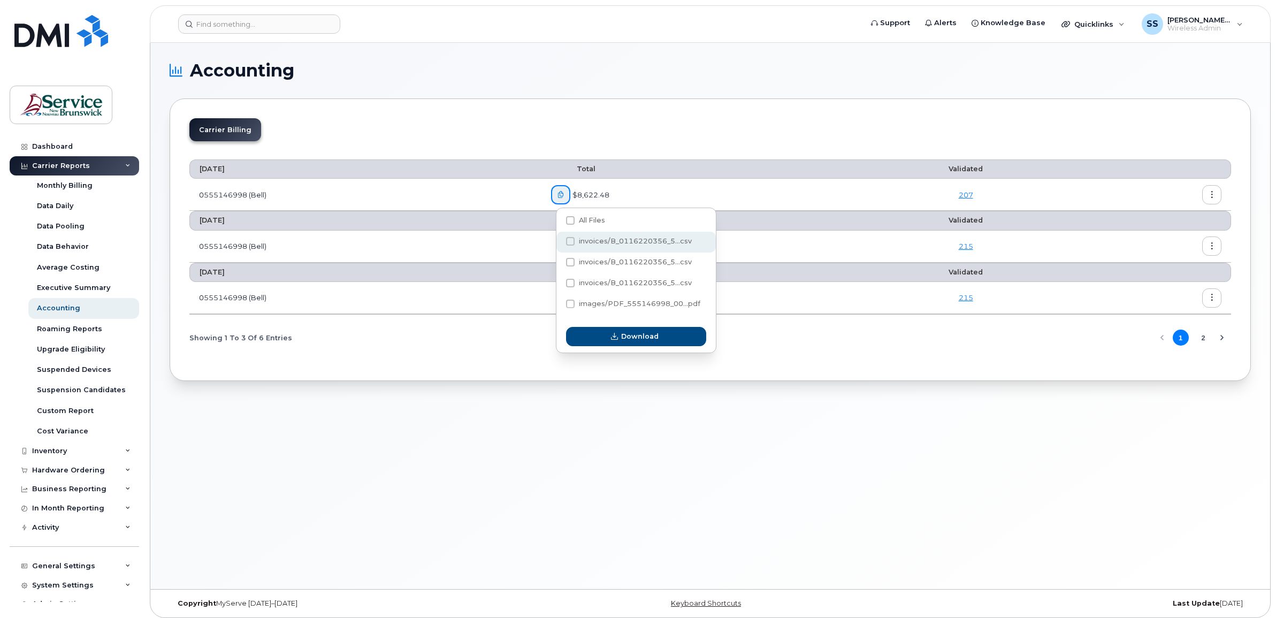
checkbox input "true"
click at [639, 338] on span "Download" at bounding box center [639, 336] width 37 height 10
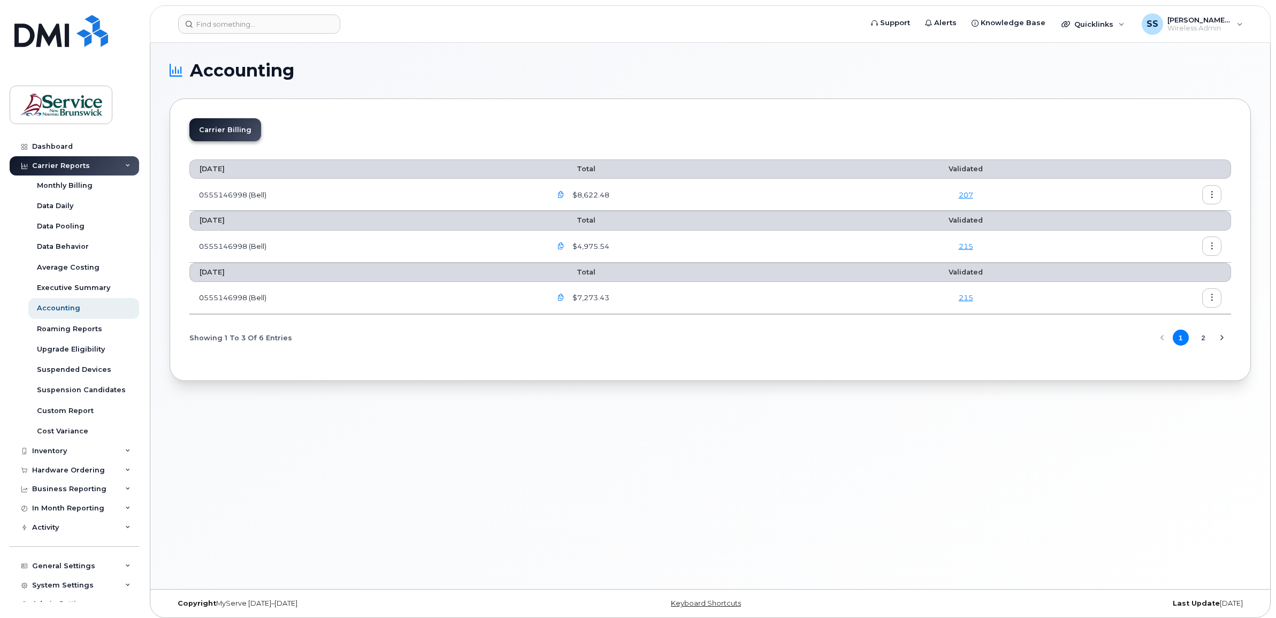
click at [565, 196] on icon "button" at bounding box center [561, 195] width 7 height 7
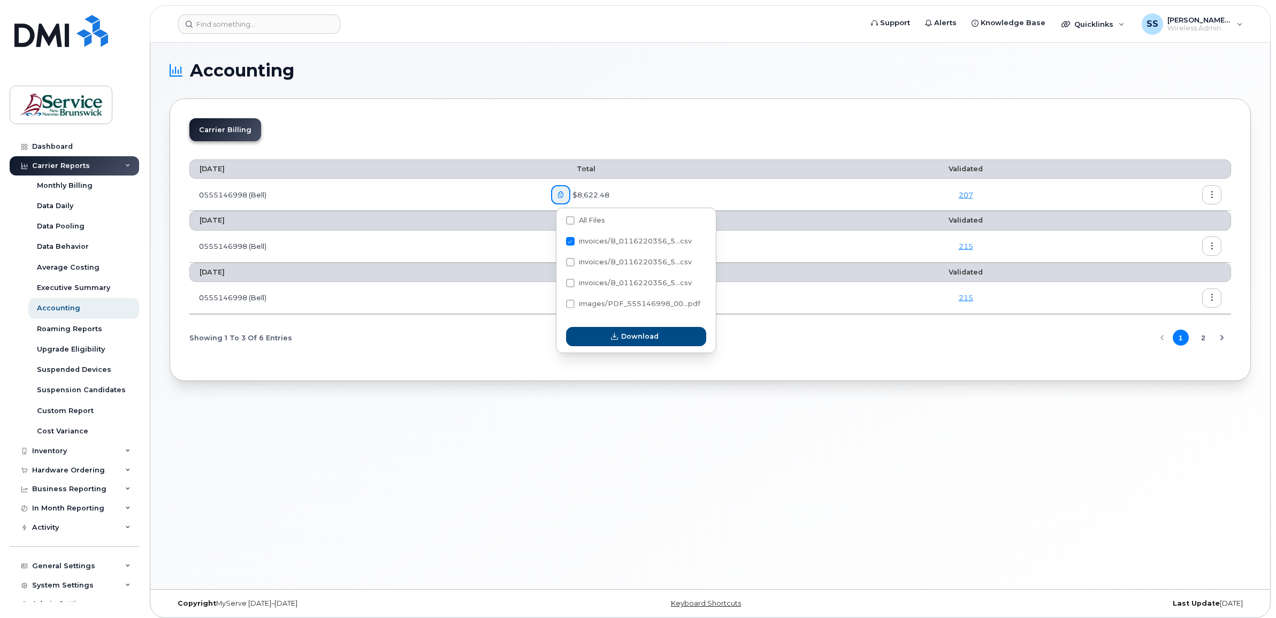
click at [664, 364] on div "Carrier Billing [DATE] Total Validated 0555146998 (Bell) $8,622.48 207 [DATE] T…" at bounding box center [710, 239] width 1081 height 283
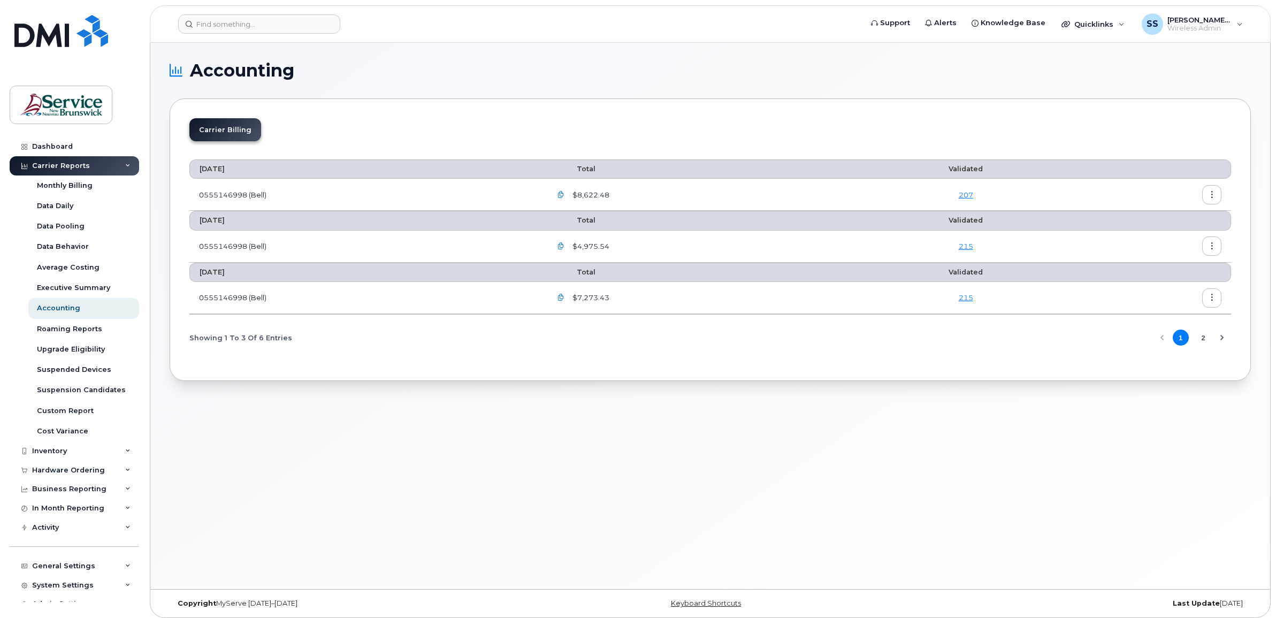
click at [565, 194] on icon "button" at bounding box center [561, 195] width 7 height 7
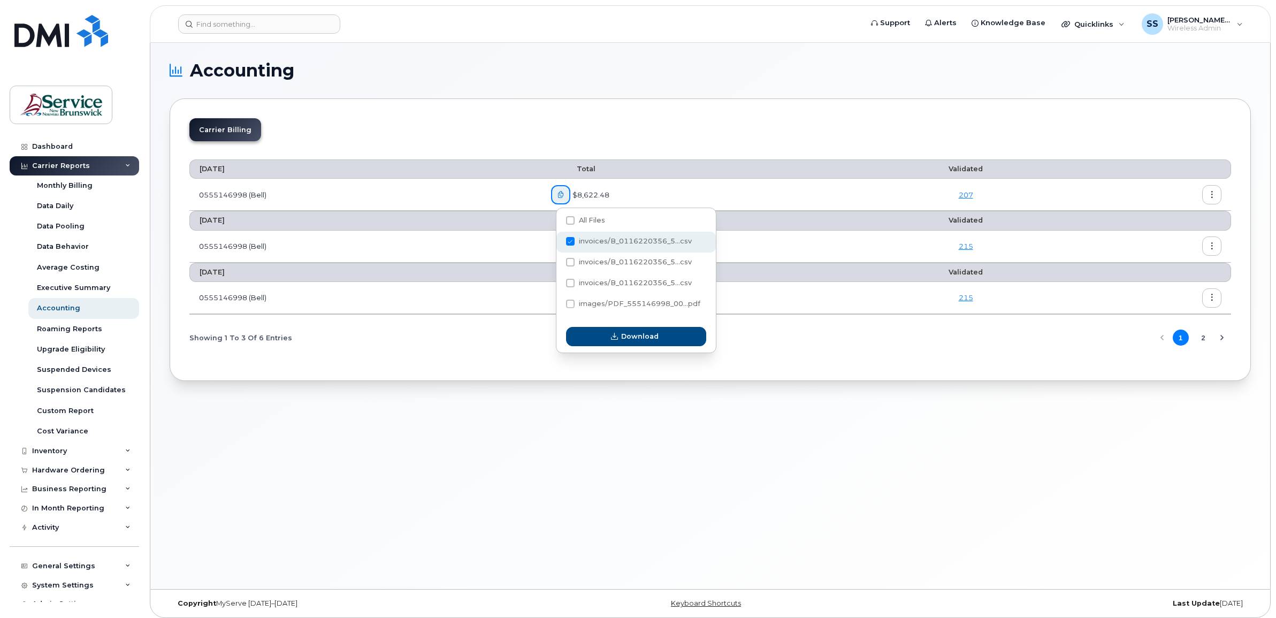
click at [570, 239] on span at bounding box center [570, 241] width 9 height 9
click at [559, 239] on input "invoices/B_0116220356_5...csv" at bounding box center [555, 241] width 5 height 5
checkbox input "false"
click at [583, 260] on span "invoices/B_0116220356_5...csv" at bounding box center [635, 262] width 113 height 8
click at [559, 260] on input "invoices/B_0116220356_5...csv" at bounding box center [555, 262] width 5 height 5
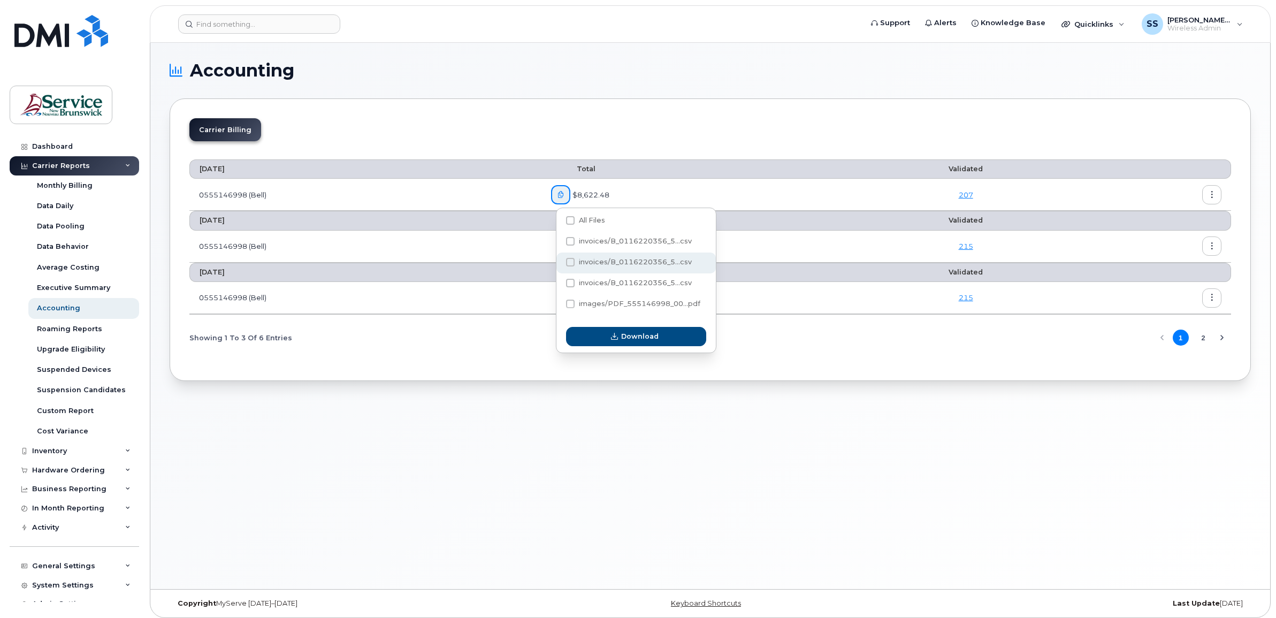
checkbox input "true"
click at [620, 337] on span "button" at bounding box center [614, 336] width 10 height 10
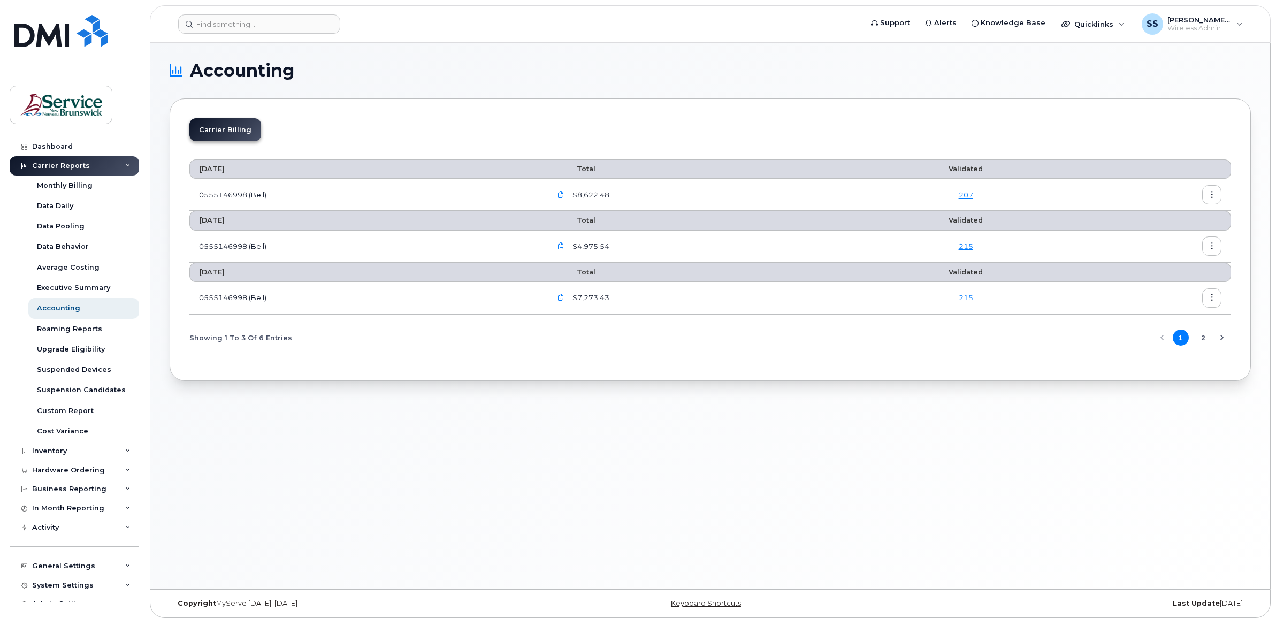
click at [565, 196] on icon "button" at bounding box center [561, 195] width 7 height 7
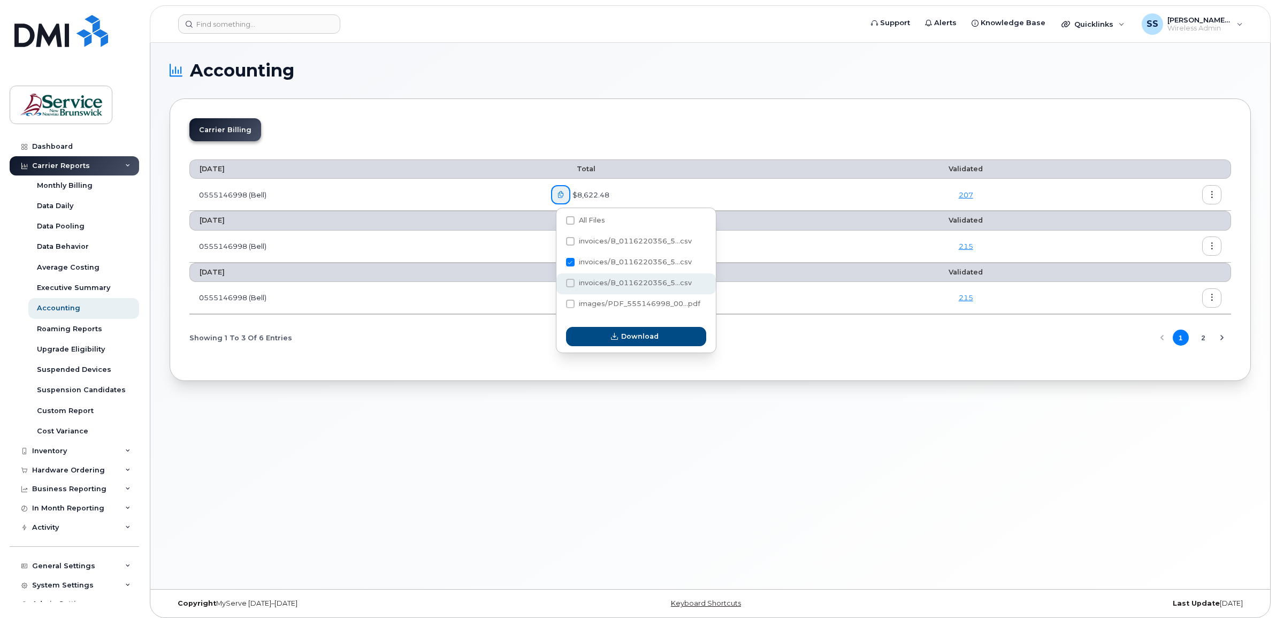
click at [570, 281] on span at bounding box center [570, 283] width 9 height 9
click at [559, 281] on input "invoices/B_0116220356_5...csv" at bounding box center [555, 283] width 5 height 5
checkbox input "true"
click at [571, 265] on span at bounding box center [570, 262] width 9 height 9
click at [559, 265] on input "invoices/B_0116220356_5...csv" at bounding box center [555, 262] width 5 height 5
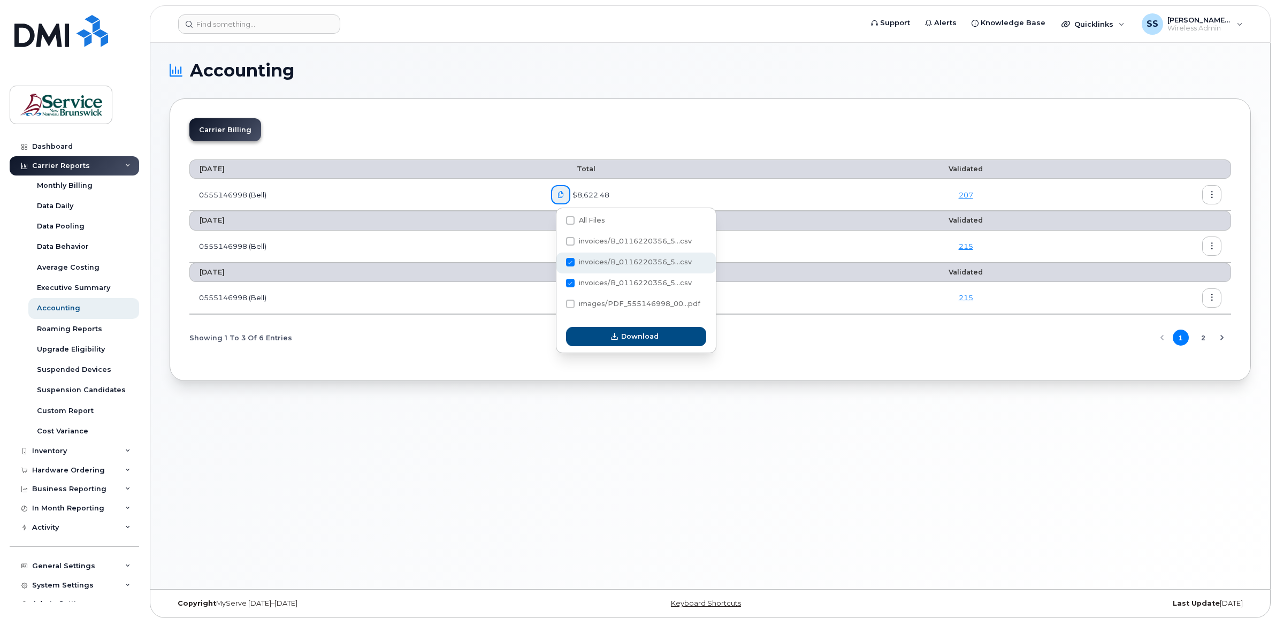
checkbox input "false"
click at [620, 341] on span "button" at bounding box center [614, 336] width 10 height 10
